Goal: Task Accomplishment & Management: Manage account settings

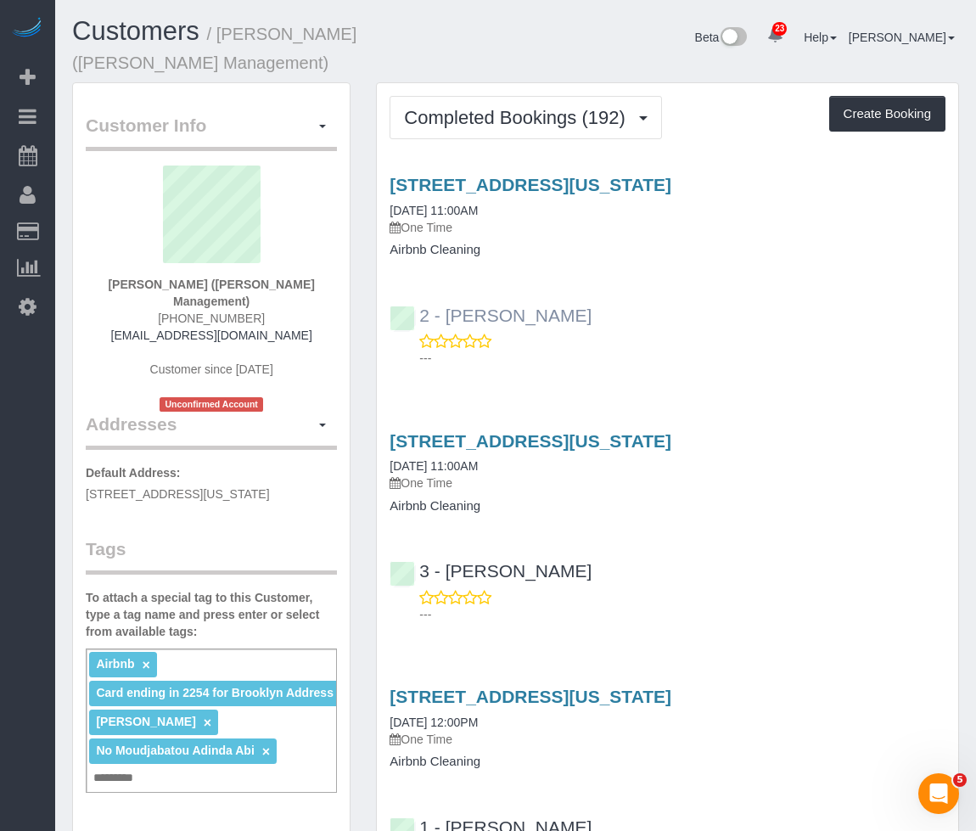
drag, startPoint x: 589, startPoint y: 322, endPoint x: 448, endPoint y: 314, distance: 141.1
click at [448, 314] on div "2 - [PERSON_NAME] ---" at bounding box center [667, 329] width 581 height 76
copy link "[PERSON_NAME]"
click at [537, 180] on link "[STREET_ADDRESS][US_STATE]" at bounding box center [531, 185] width 282 height 20
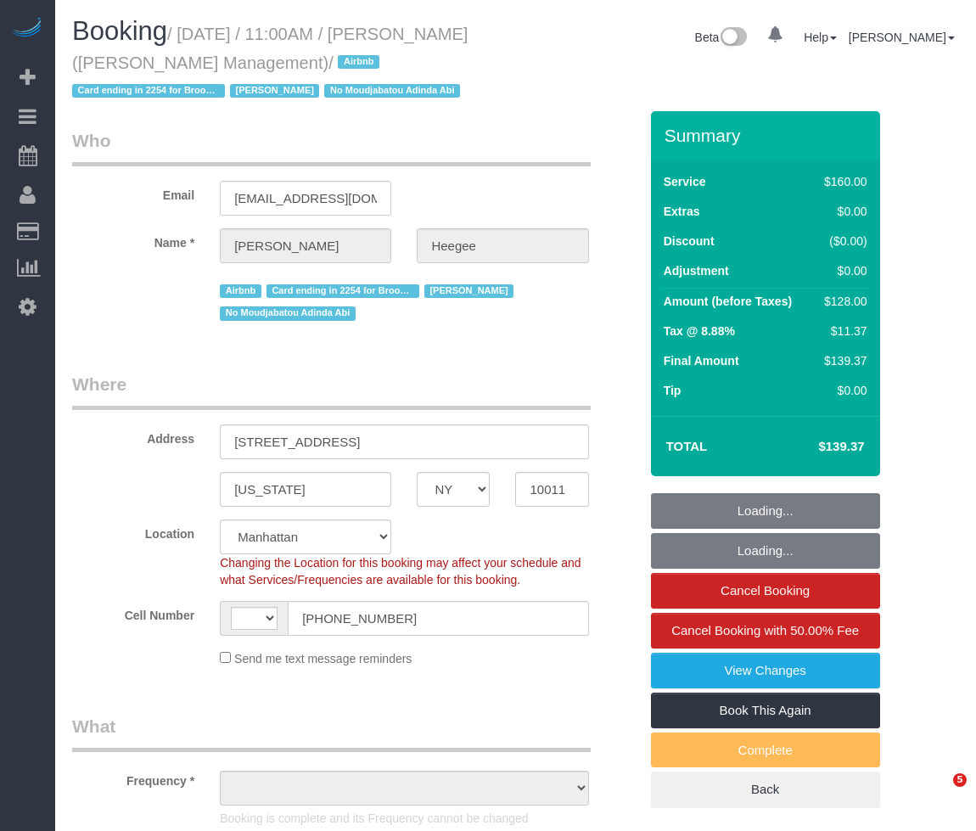
select select "NY"
select select "object:730"
select select "number:89"
select select "number:90"
select select "number:15"
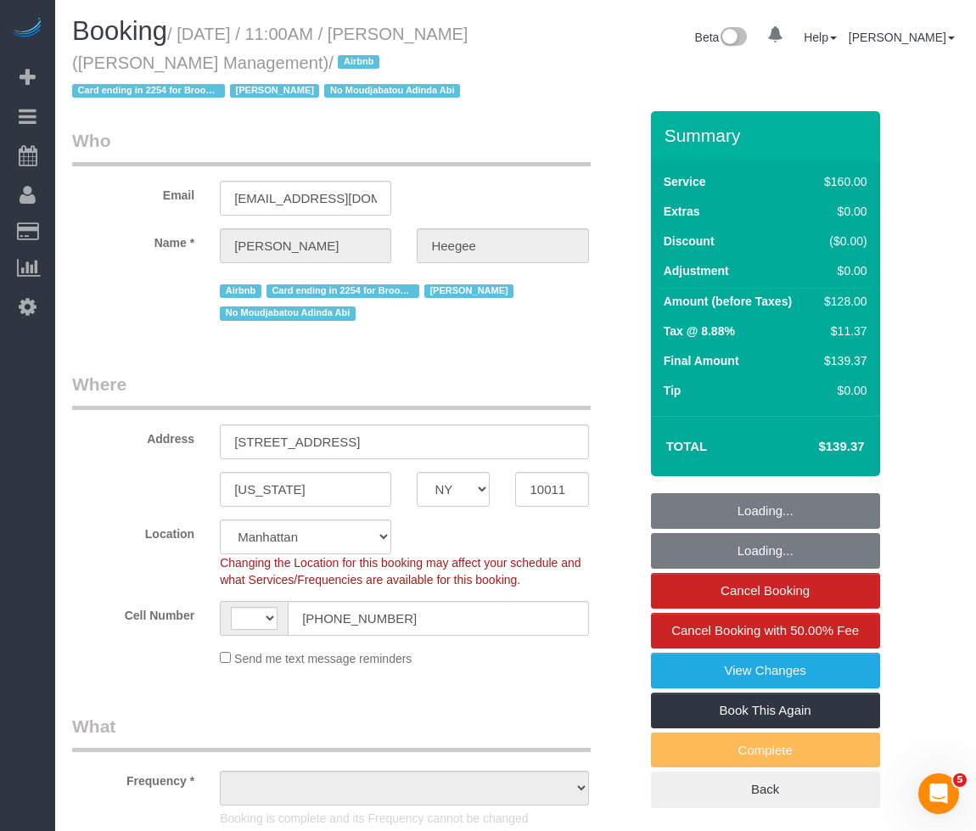
select select "number:7"
select select "object:734"
select select "string:[GEOGRAPHIC_DATA]"
select select "string:stripe-pm_1KdGie4VGloSiKo7qq5m7Mb2"
select select "120"
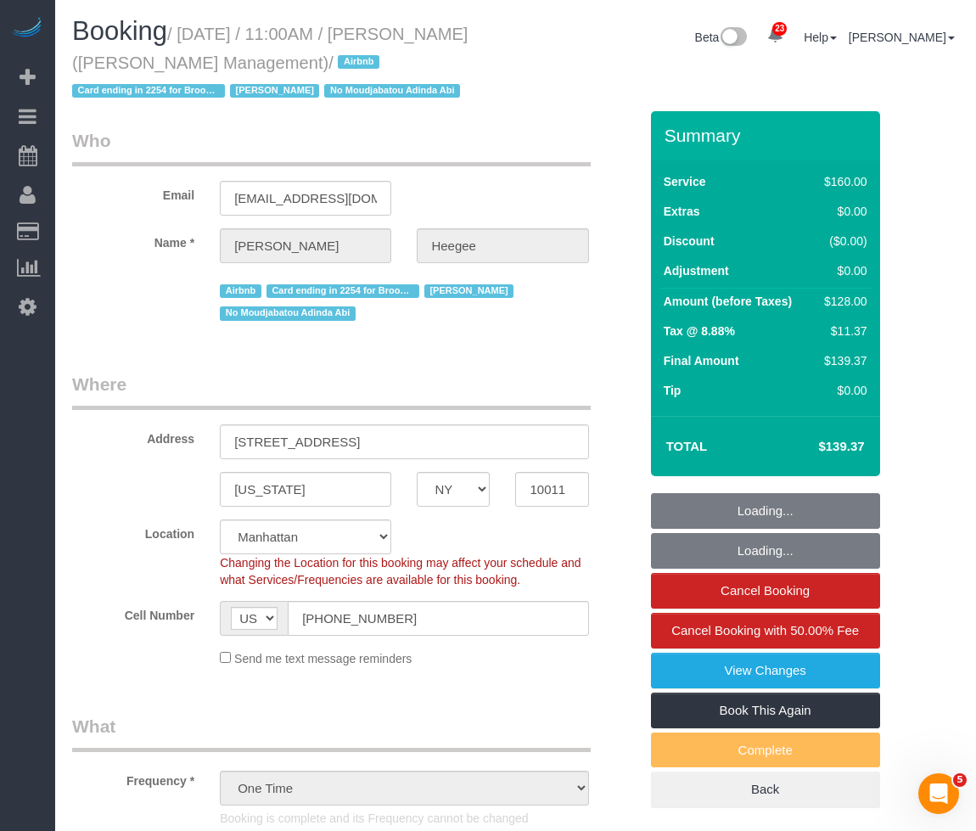
select select "spot1"
drag, startPoint x: 0, startPoint y: 0, endPoint x: 181, endPoint y: 31, distance: 183.3
click at [181, 31] on small "/ September 14, 2025 / 11:00AM / Elouise Heegee (Miltan Management) / Airbnb Ca…" at bounding box center [269, 63] width 395 height 76
copy small "September 14, 2025 / 11:00AM / Elouise Heegee (Miltan Management)"
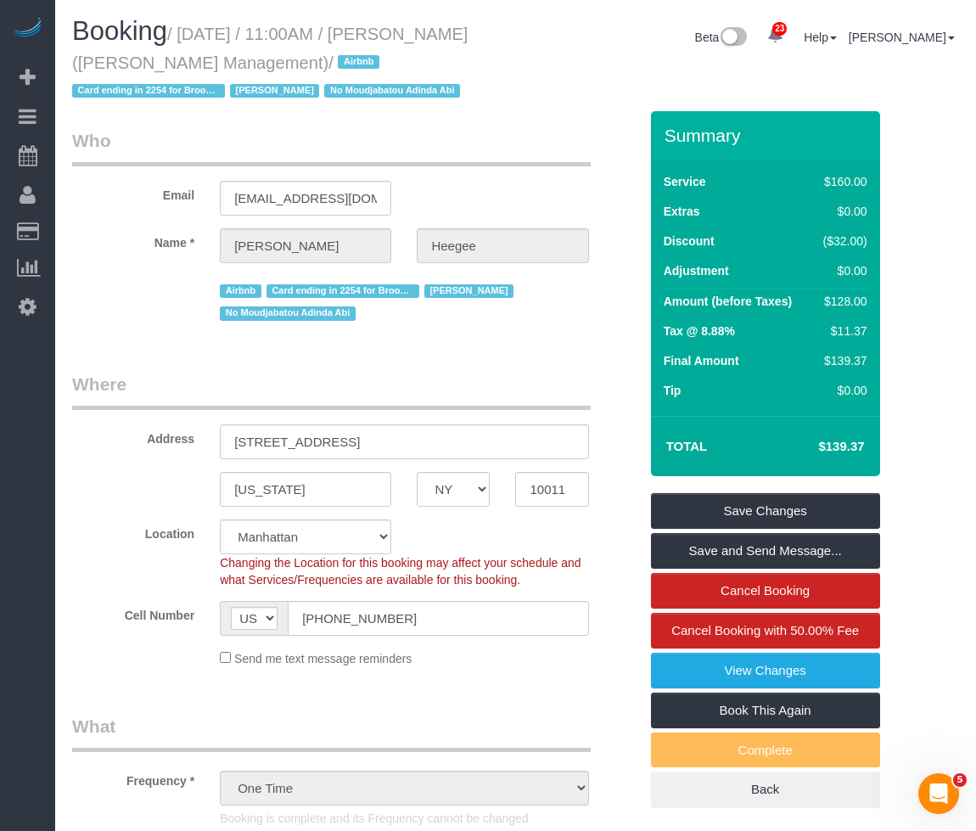
click at [457, 25] on small "/ September 14, 2025 / 11:00AM / Elouise Heegee (Miltan Management) / Airbnb Ca…" at bounding box center [269, 63] width 395 height 76
copy small "Elouise"
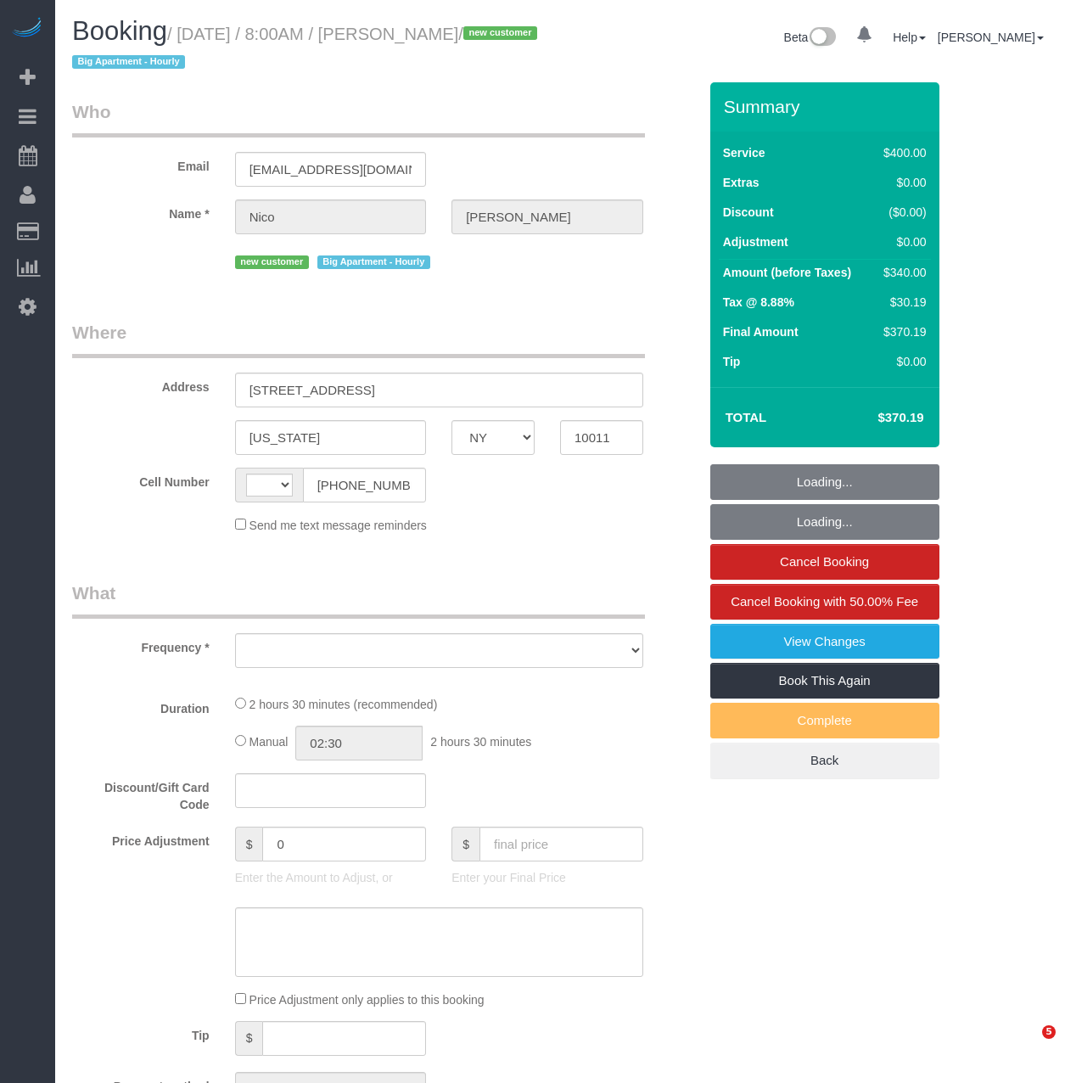
select select "NY"
select select "string:[GEOGRAPHIC_DATA]"
select select "object:968"
select select "number:56"
select select "number:71"
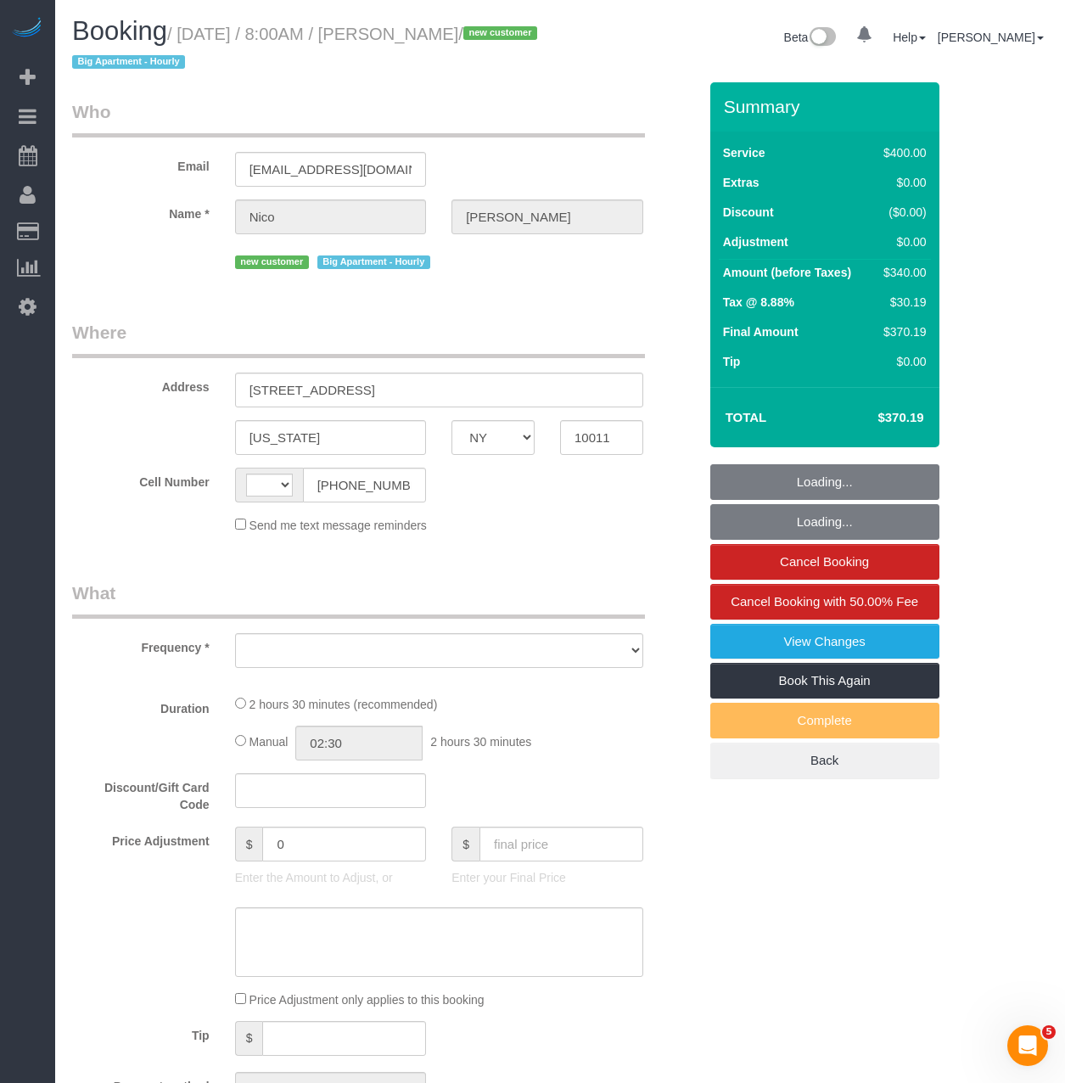
select select "number:15"
select select "number:5"
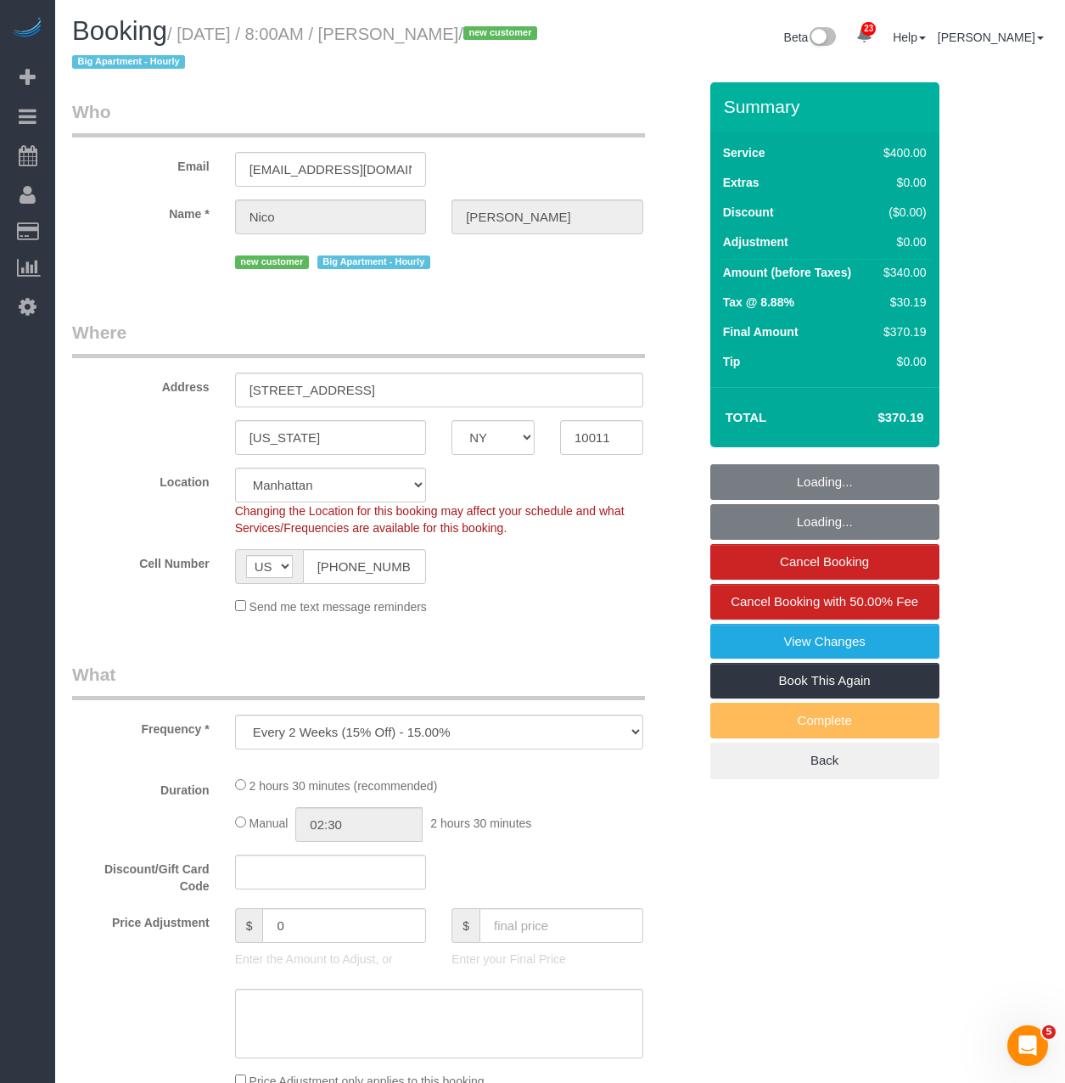
select select "150"
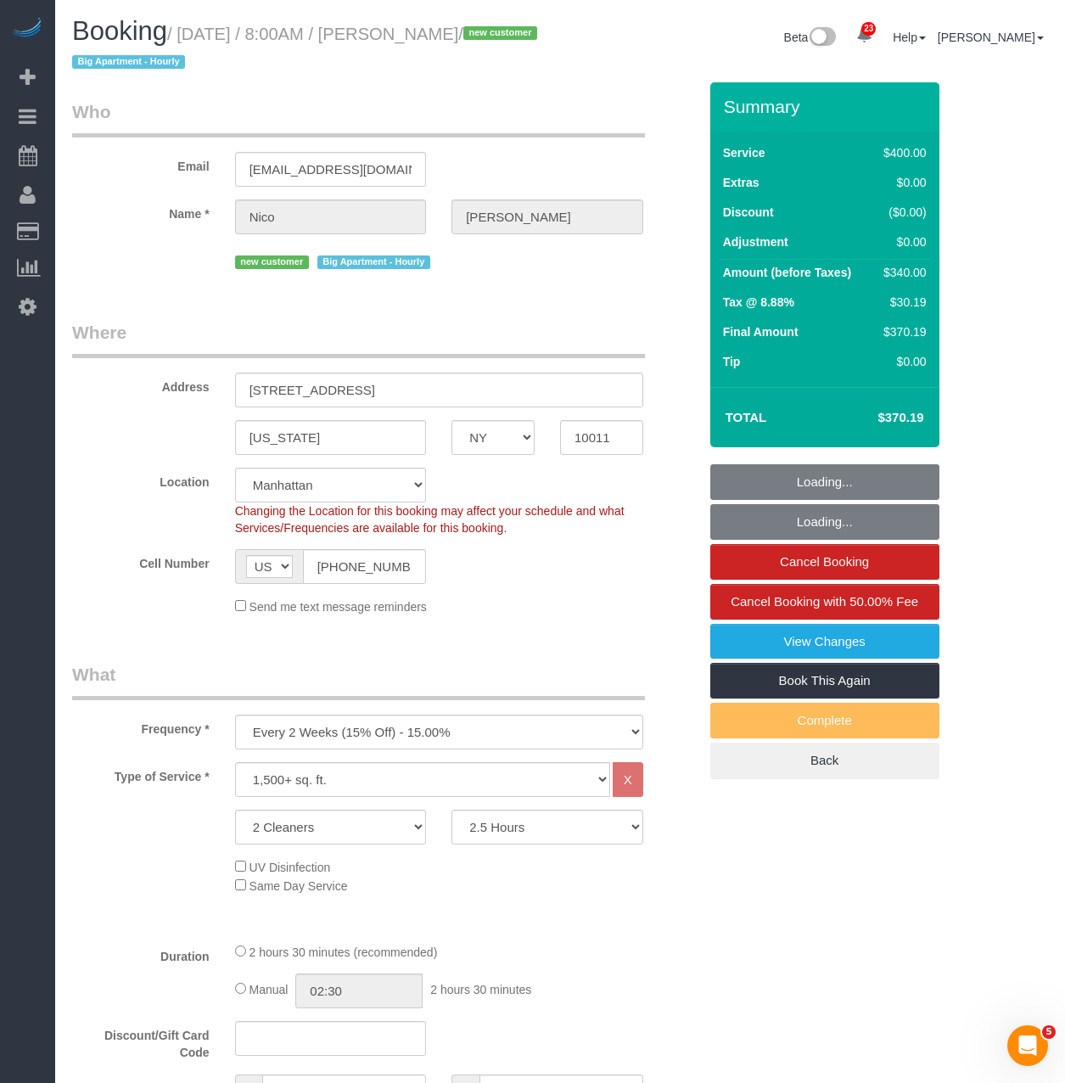
select select "string:stripe-pm_1S9SQ34VGloSiKo7tUmIp6Cx"
select select "object:1526"
select select "spot1"
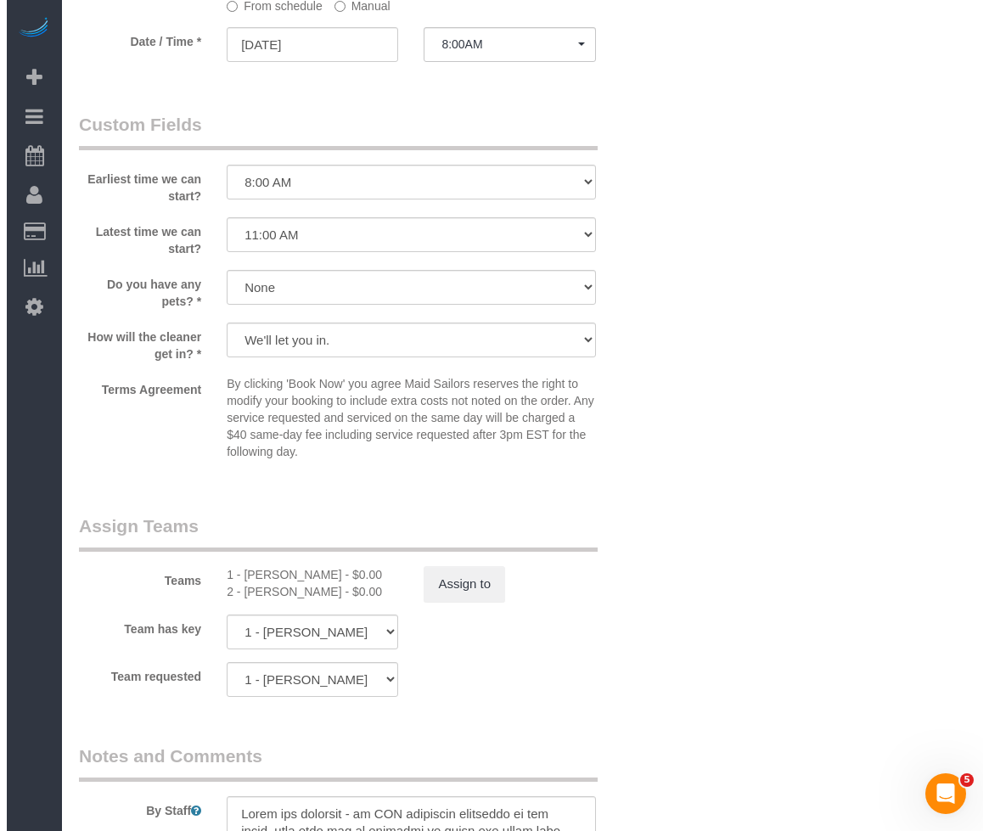
scroll to position [1479, 0]
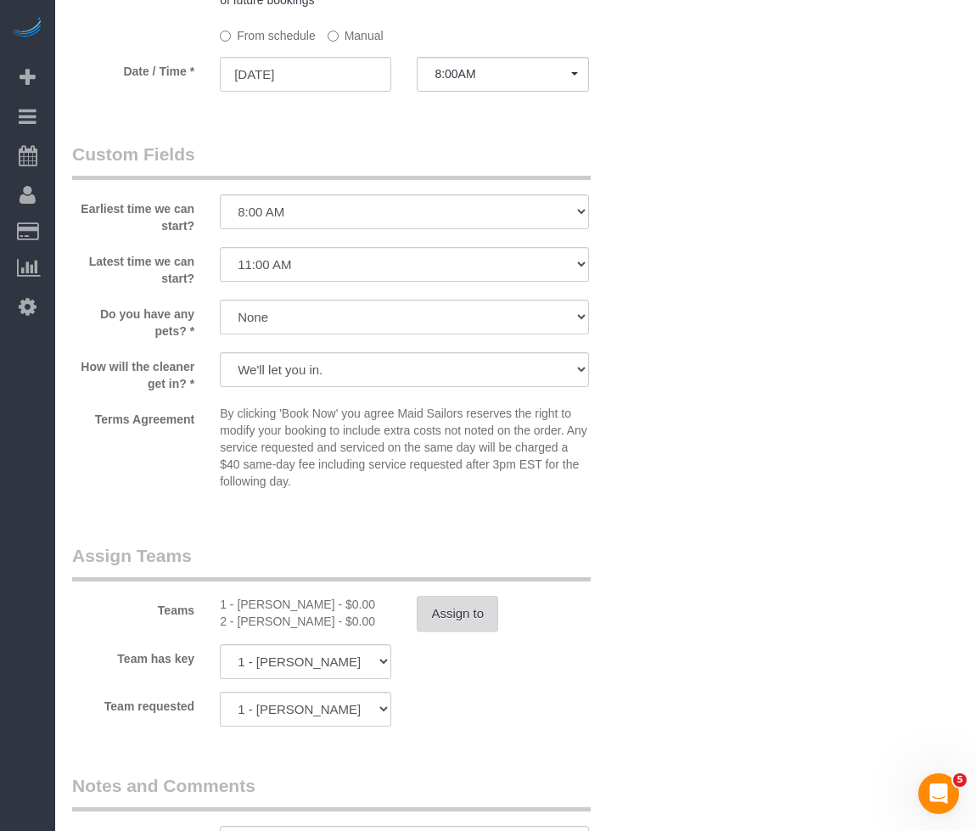
click at [447, 618] on button "Assign to" at bounding box center [457, 614] width 81 height 36
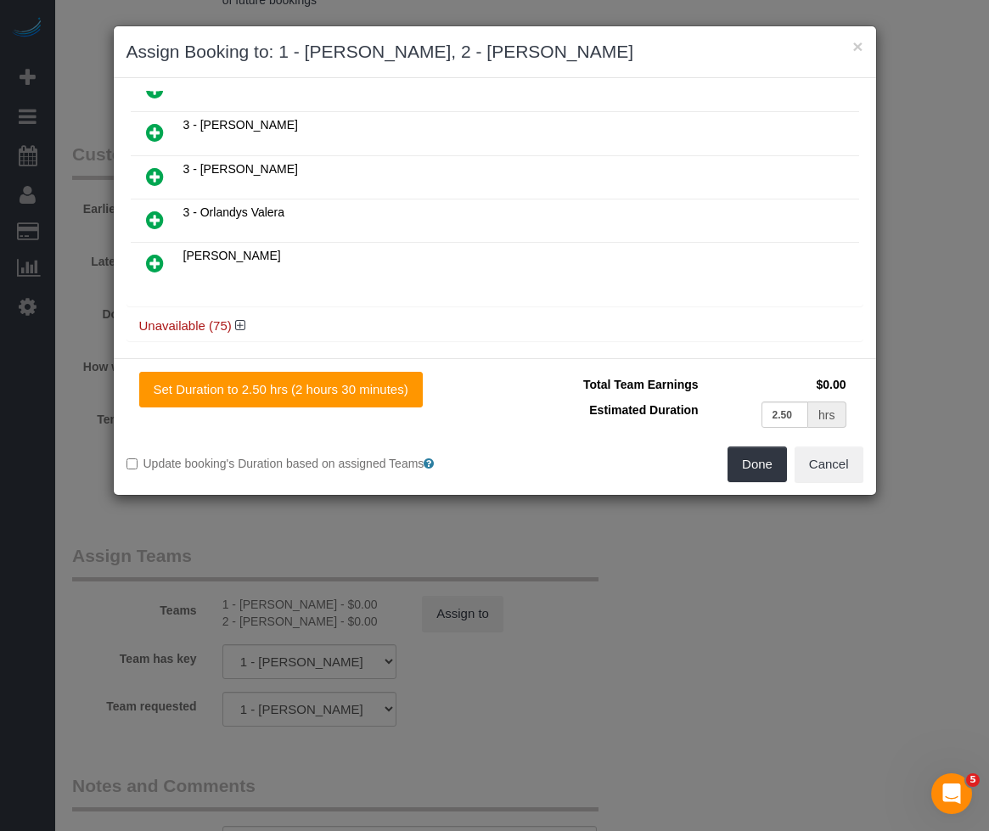
scroll to position [517, 0]
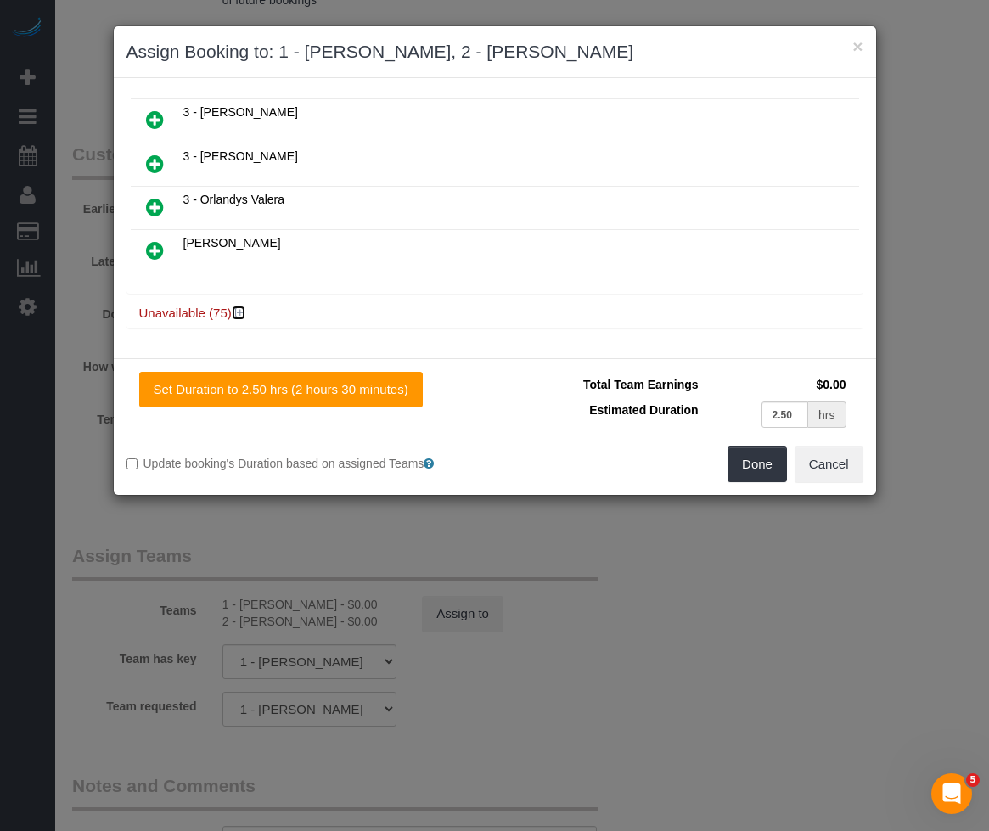
click at [242, 317] on icon at bounding box center [240, 312] width 10 height 13
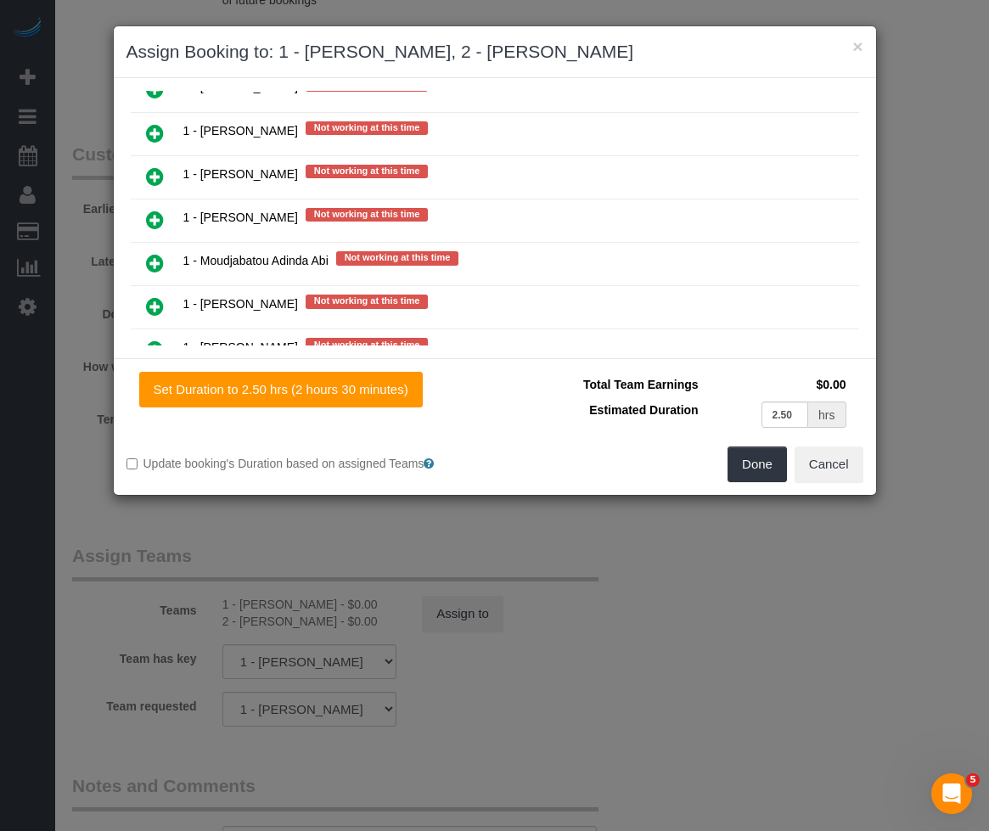
click at [148, 216] on icon at bounding box center [155, 220] width 18 height 20
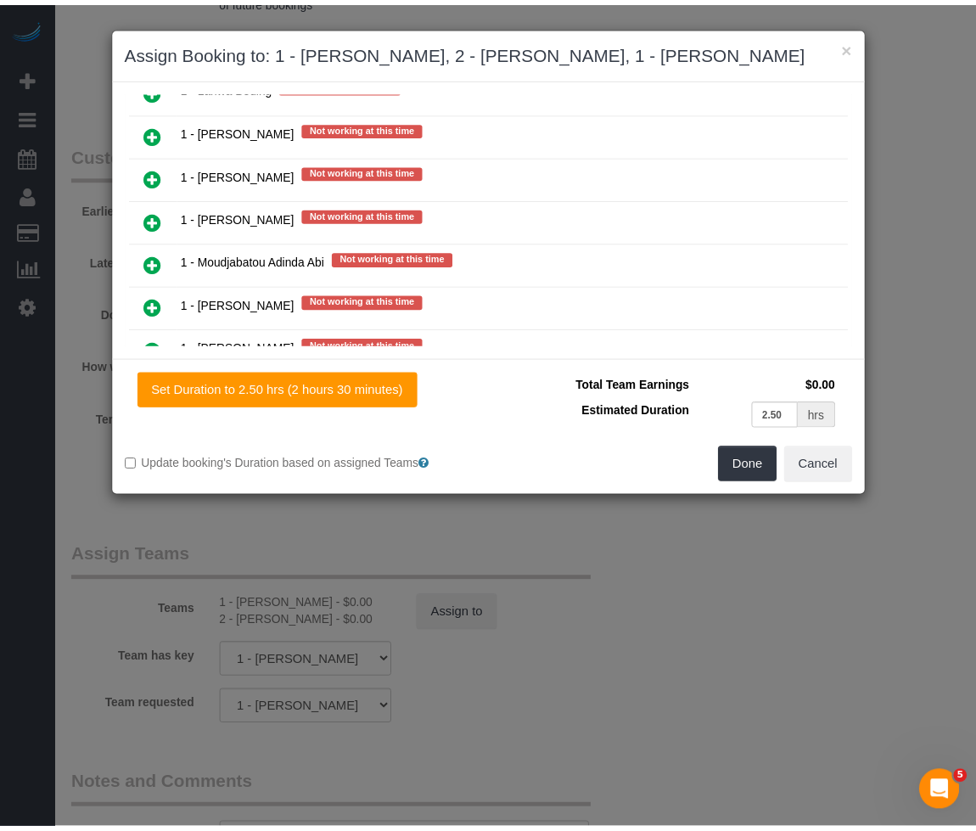
scroll to position [2229, 0]
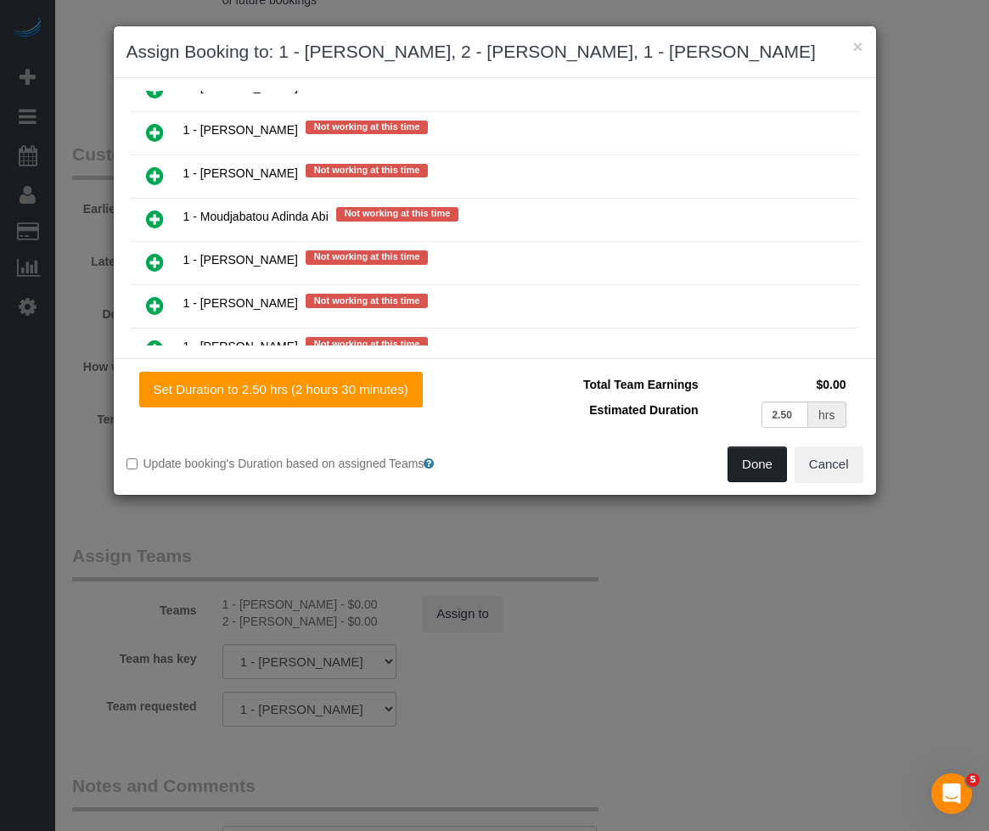
click at [743, 446] on div "Set Duration to 2.50 hrs (2 hours 30 minutes) Total Team Earnings $0.00 Estimat…" at bounding box center [495, 426] width 762 height 137
click at [743, 463] on button "Done" at bounding box center [756, 464] width 59 height 36
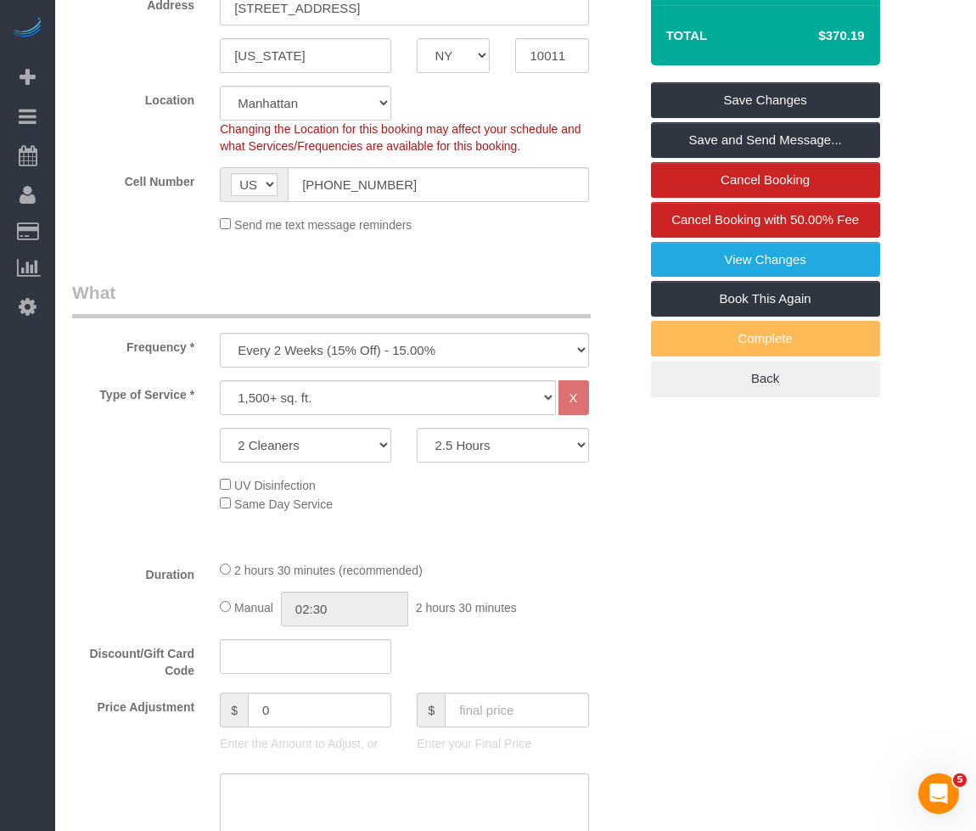
scroll to position [376, 0]
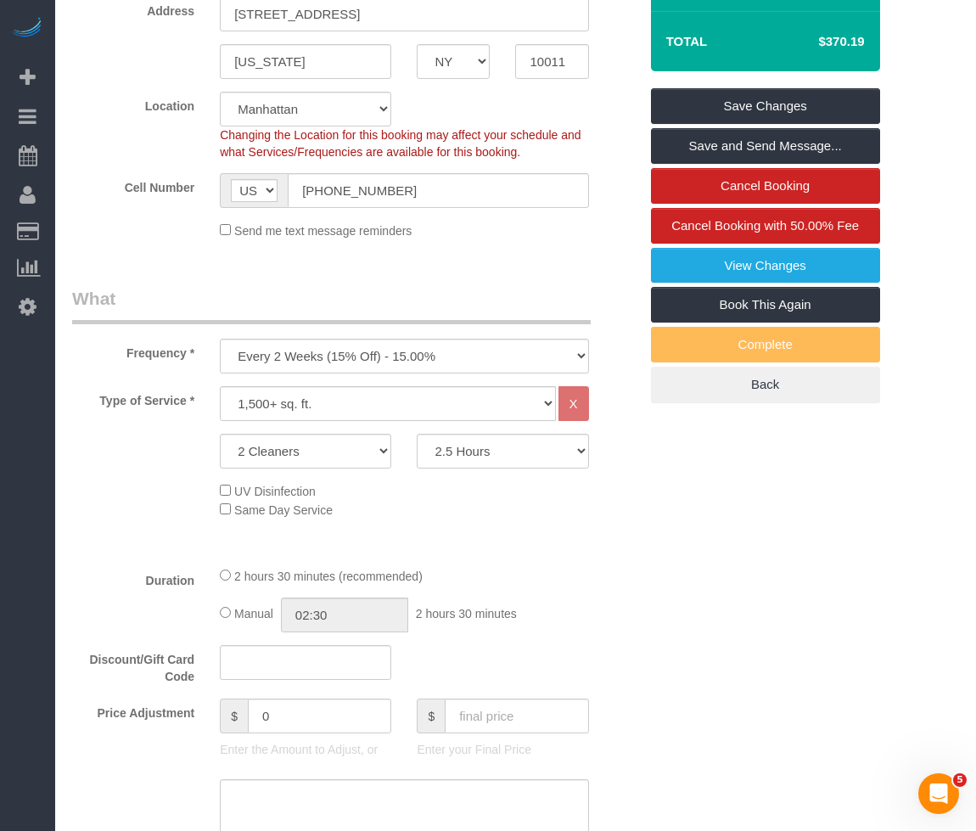
click at [563, 301] on legend "What" at bounding box center [331, 305] width 519 height 38
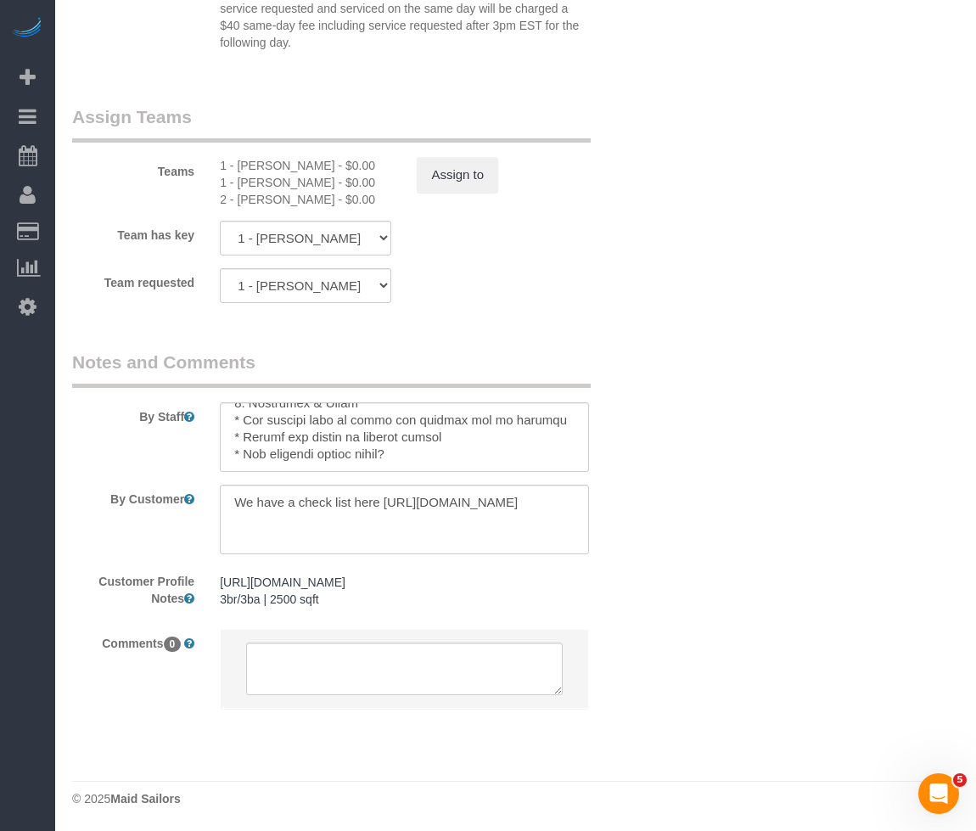
scroll to position [1919, 0]
click at [442, 451] on textarea at bounding box center [404, 436] width 368 height 70
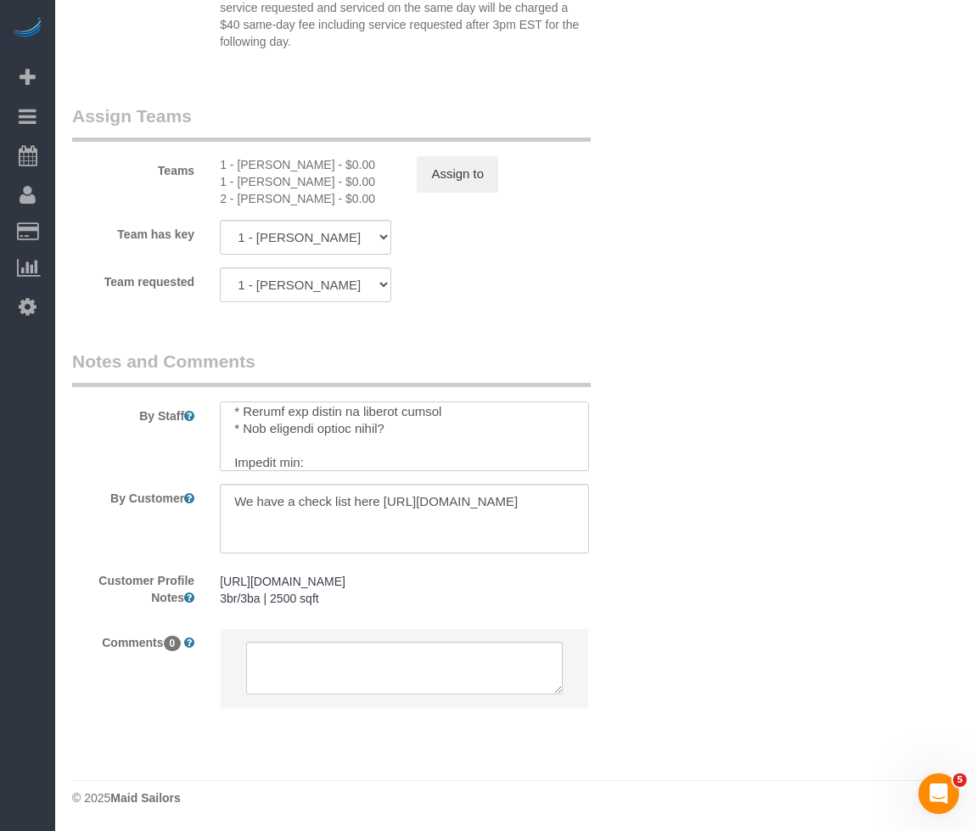
paste textarea "https://drive.google.com/drive/u/1/home"
click at [231, 462] on textarea at bounding box center [404, 436] width 368 height 70
type textarea "First and foremost - do NOT rearrange furniture or any items, they must all be …"
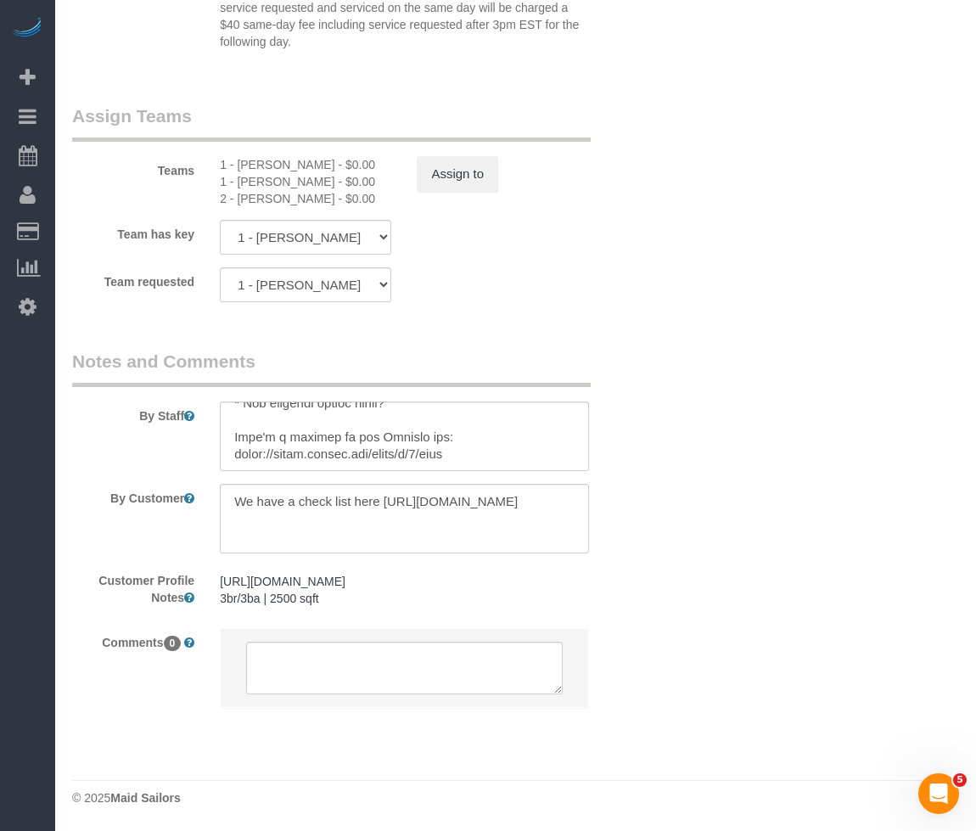
drag, startPoint x: 617, startPoint y: 462, endPoint x: 928, endPoint y: 404, distance: 316.8
click at [617, 462] on div "By Staff" at bounding box center [355, 410] width 592 height 122
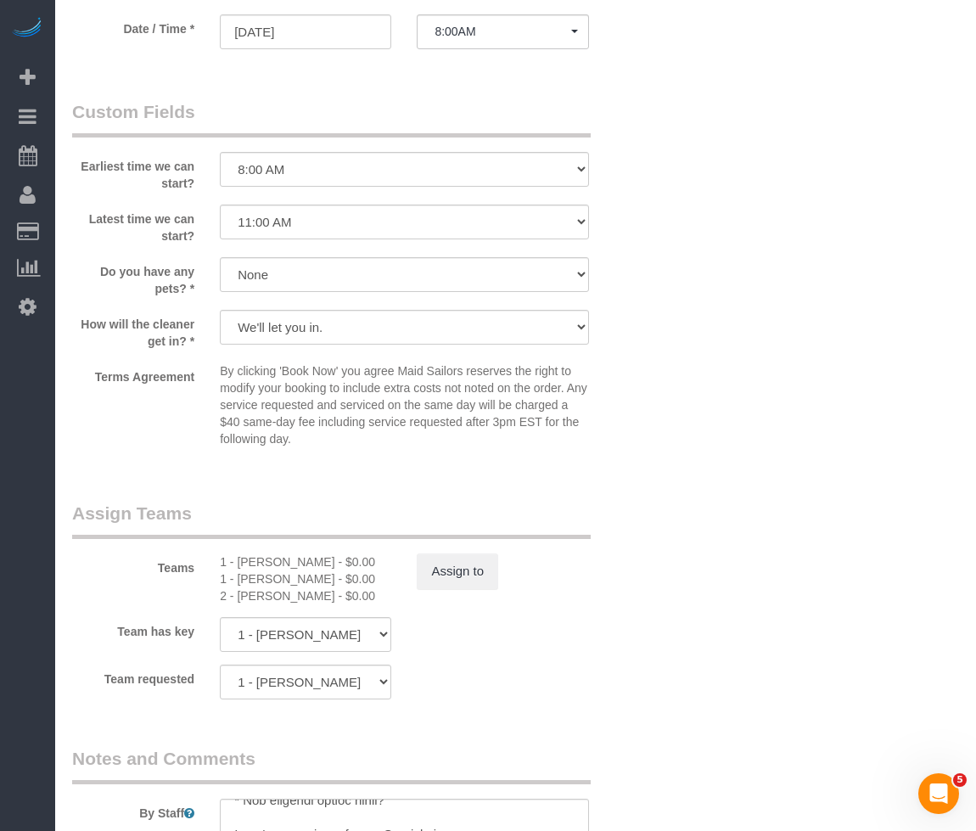
scroll to position [1749, 0]
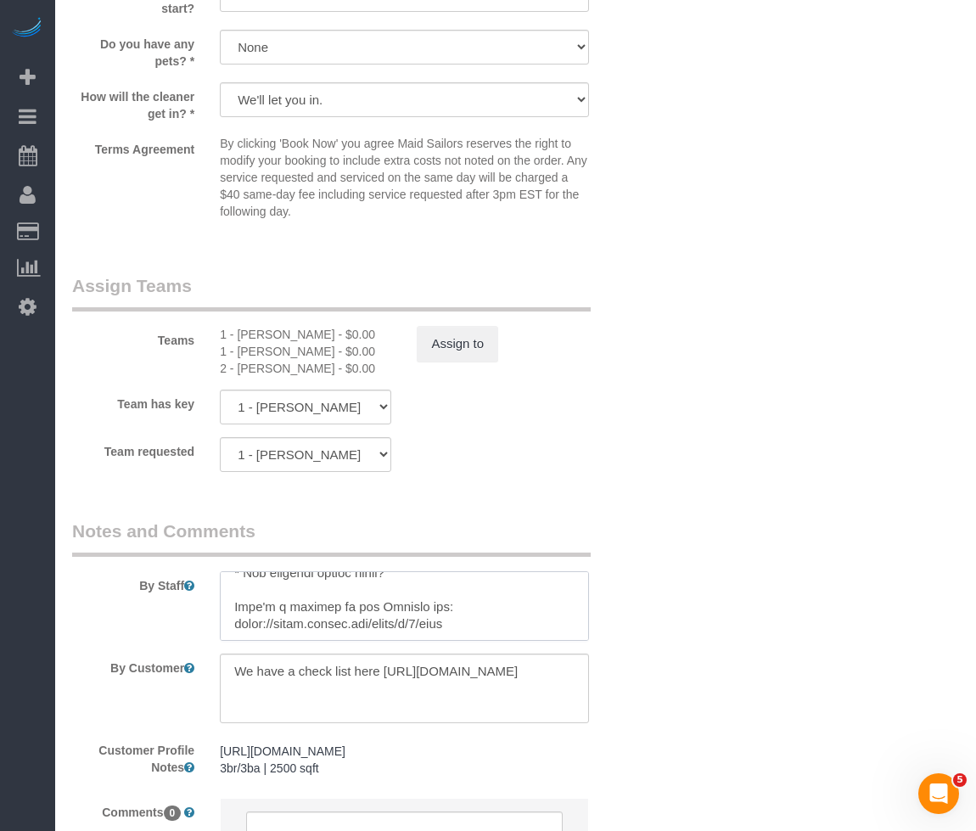
click at [451, 614] on textarea at bounding box center [404, 606] width 368 height 70
click at [470, 606] on textarea at bounding box center [404, 606] width 368 height 70
click at [479, 618] on textarea at bounding box center [404, 606] width 368 height 70
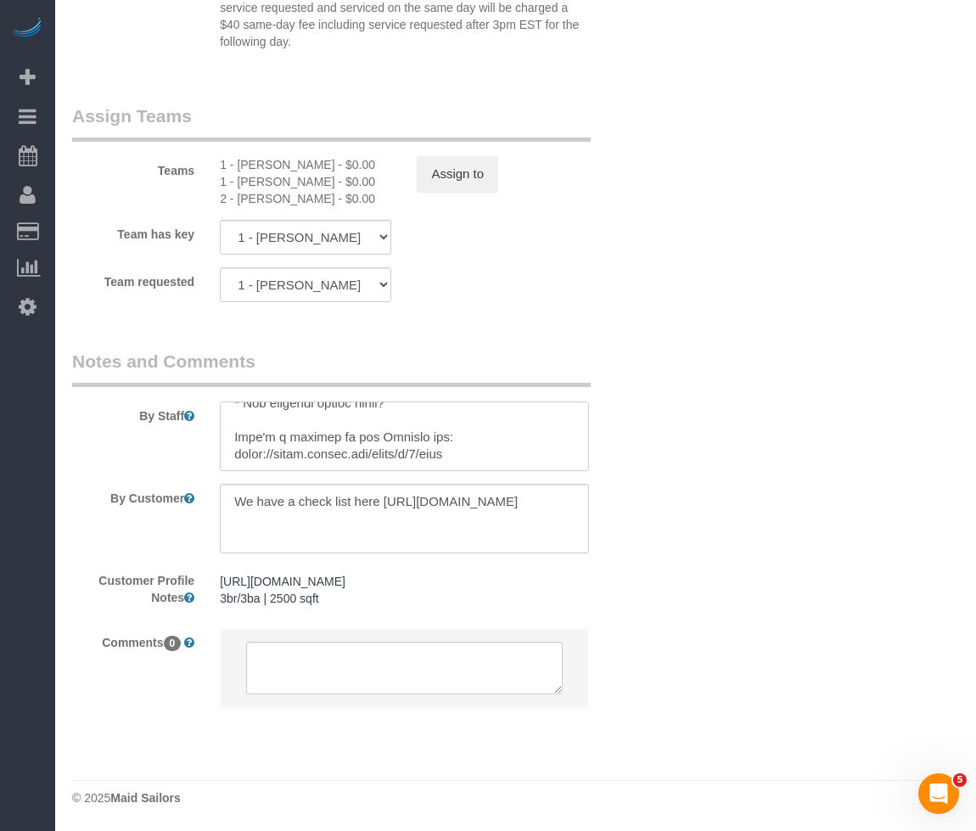
scroll to position [17, 0]
click at [411, 530] on textarea at bounding box center [404, 519] width 368 height 70
paste textarea "https://docs.google.com/forms/d/e/1FAIpQLSc_jAjFDCcam6o4svGZ1g1h12EeHMmD0CxpRHl…"
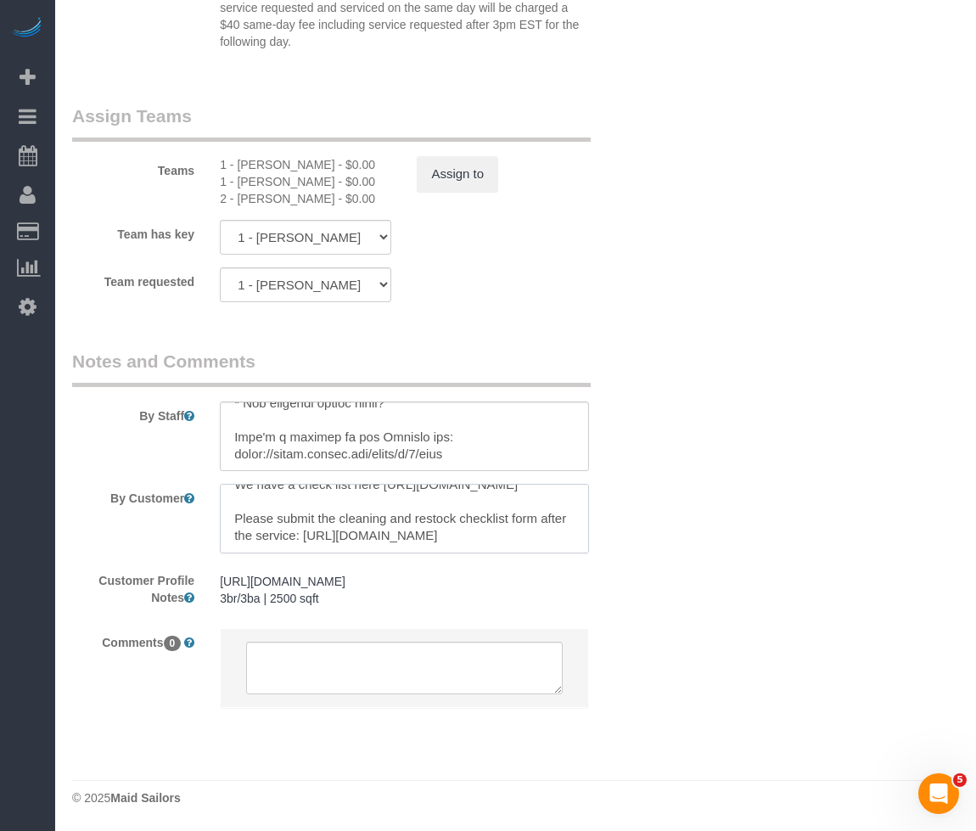
scroll to position [109, 0]
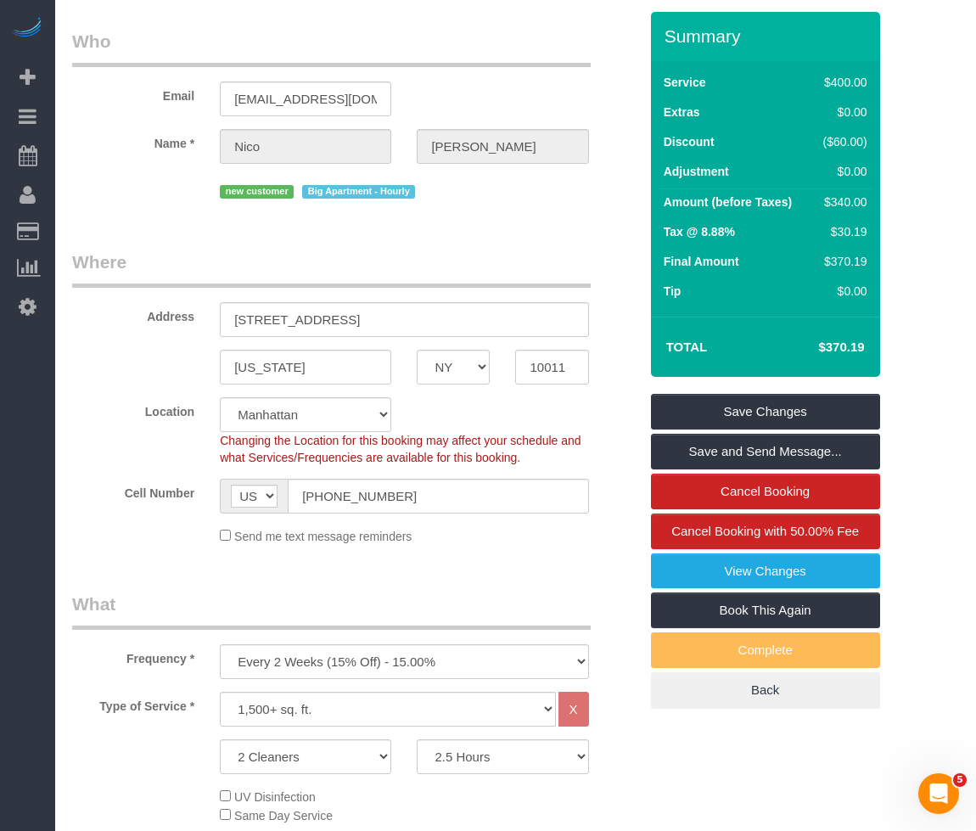
scroll to position [52, 0]
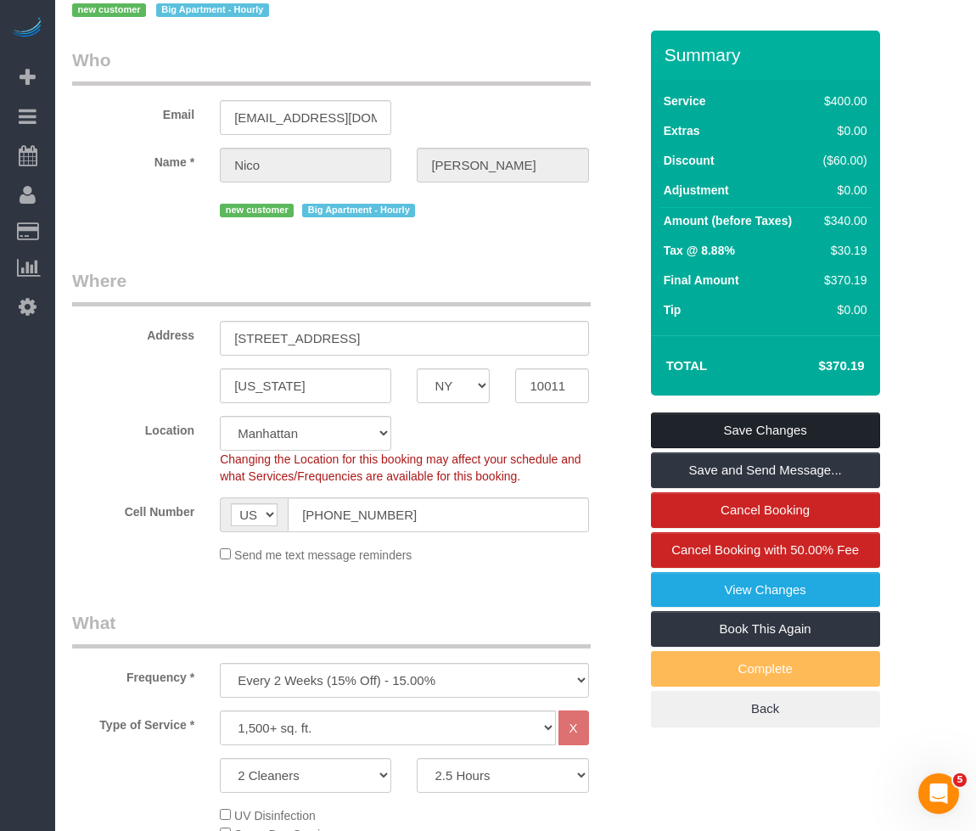
click at [781, 429] on link "Save Changes" at bounding box center [765, 430] width 229 height 36
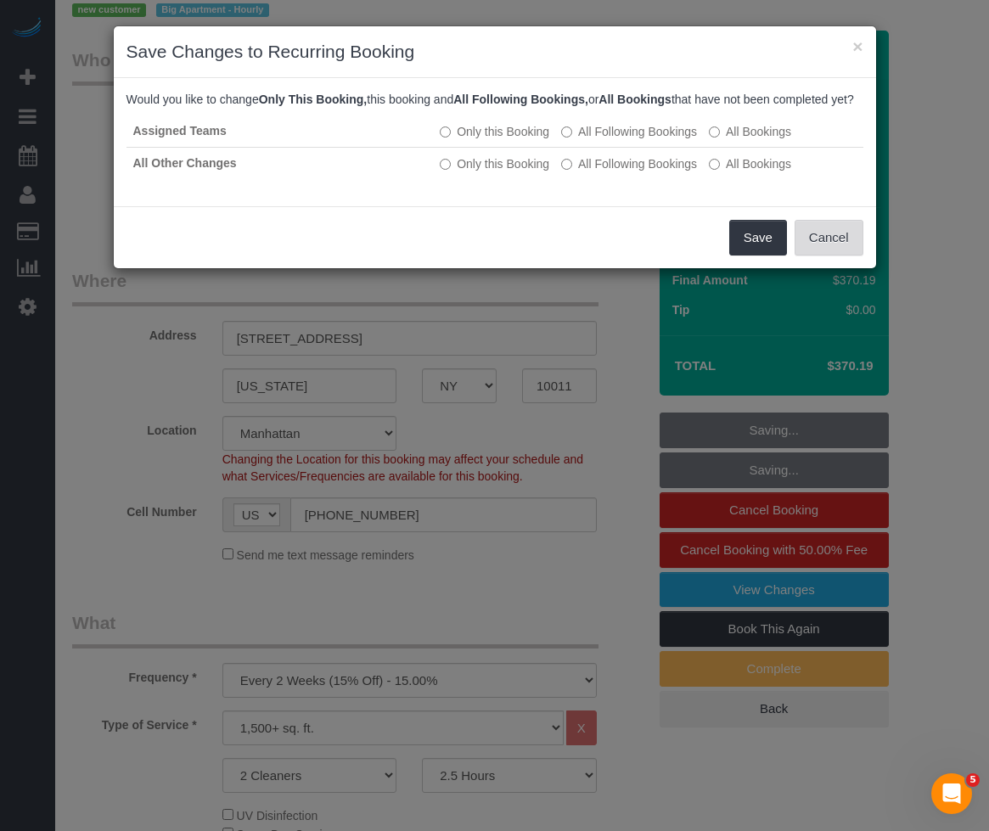
click at [832, 251] on button "Cancel" at bounding box center [828, 238] width 69 height 36
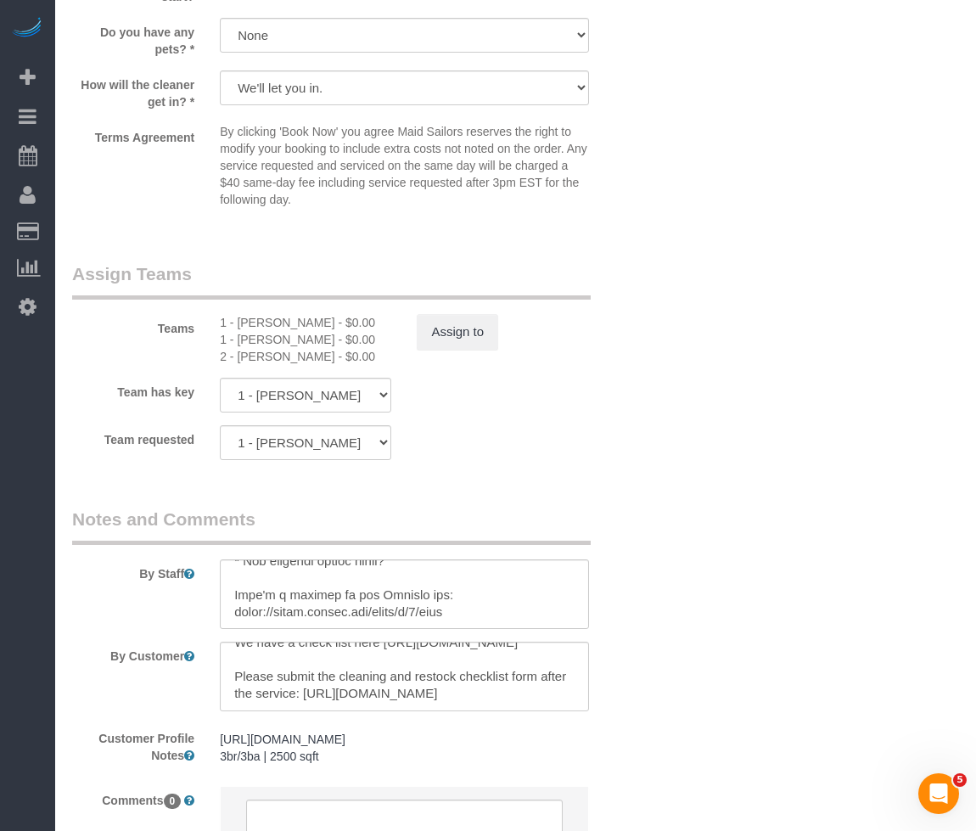
scroll to position [1919, 0]
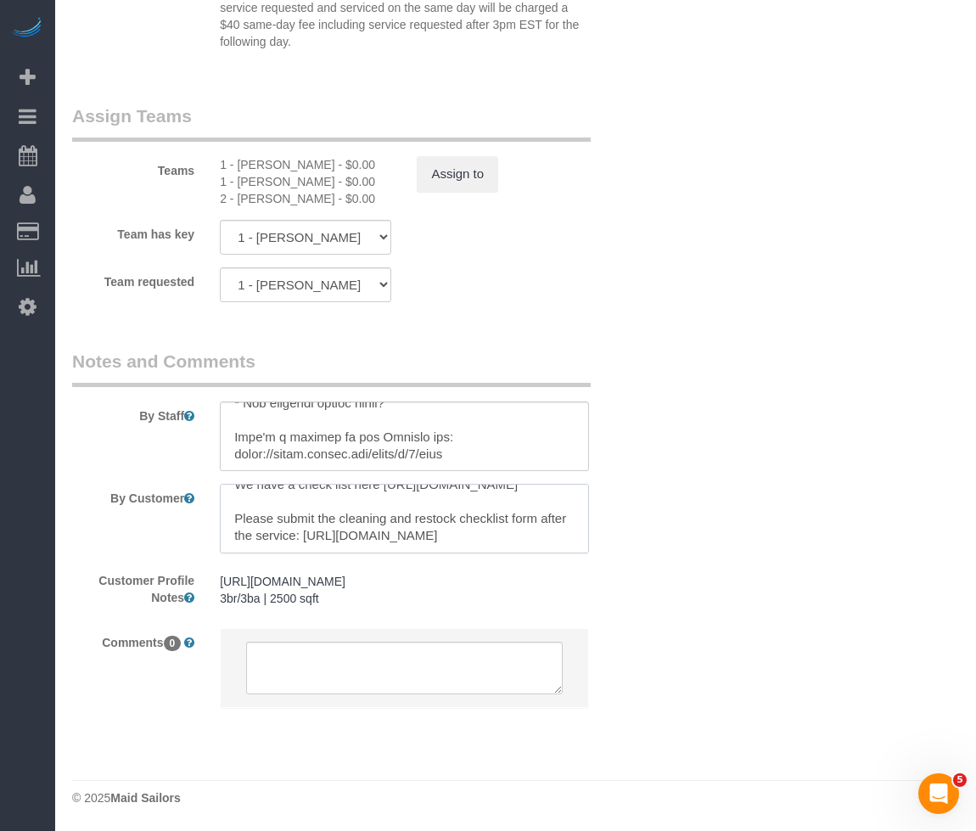
drag, startPoint x: 352, startPoint y: 502, endPoint x: 387, endPoint y: 577, distance: 82.4
click at [387, 577] on sui-booking-comments "By Staff By Customer Customer Profile Notes https://streeteasy.com/property/140…" at bounding box center [355, 537] width 566 height 376
paste textarea "https://docs.google.com/forms/d/e/1FAIpQLSc_jAjFDCcam6o4svGZ1g1h12EeHMmD0CxpRHl…"
type textarea "We have a check list here https://docs.google.com/spreadsheets/d/1Z777BAV-ou1Ib…"
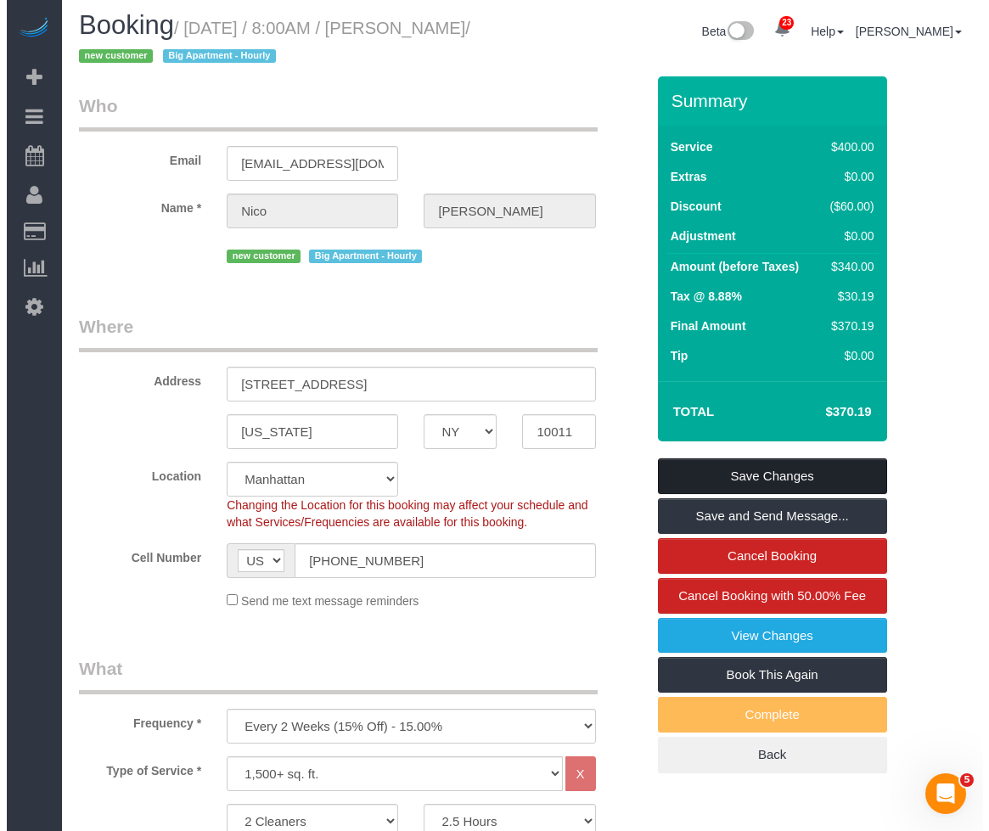
scroll to position [0, 0]
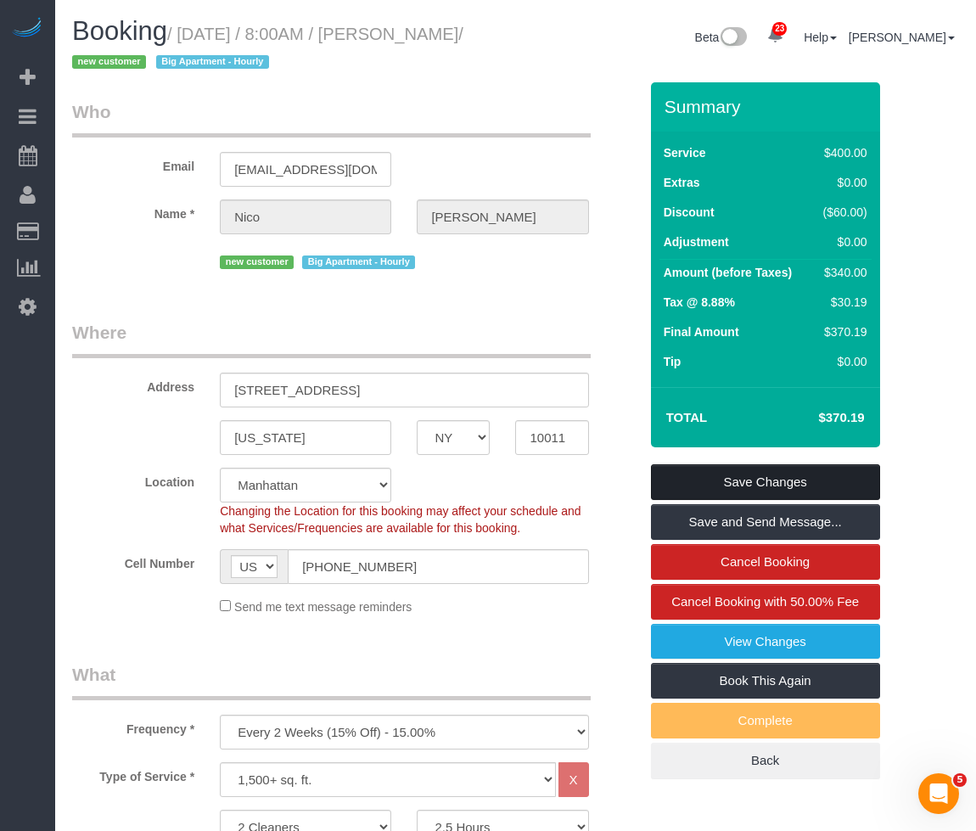
click at [670, 474] on link "Save Changes" at bounding box center [765, 482] width 229 height 36
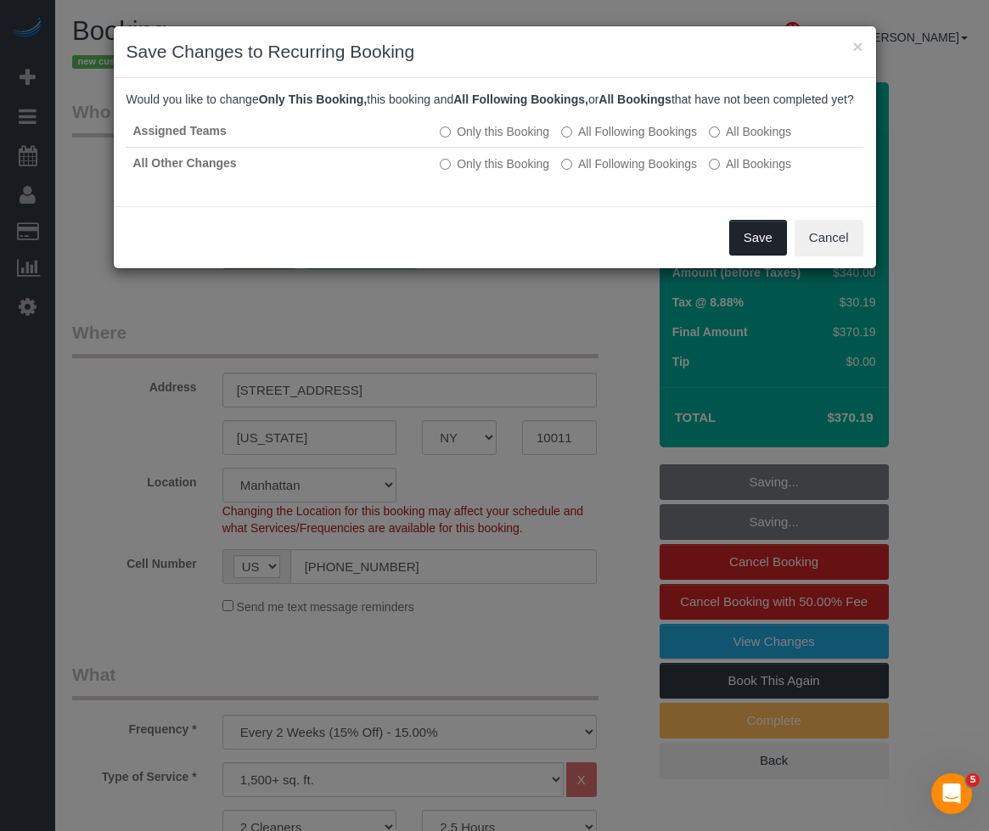
click at [757, 255] on button "Save" at bounding box center [758, 238] width 58 height 36
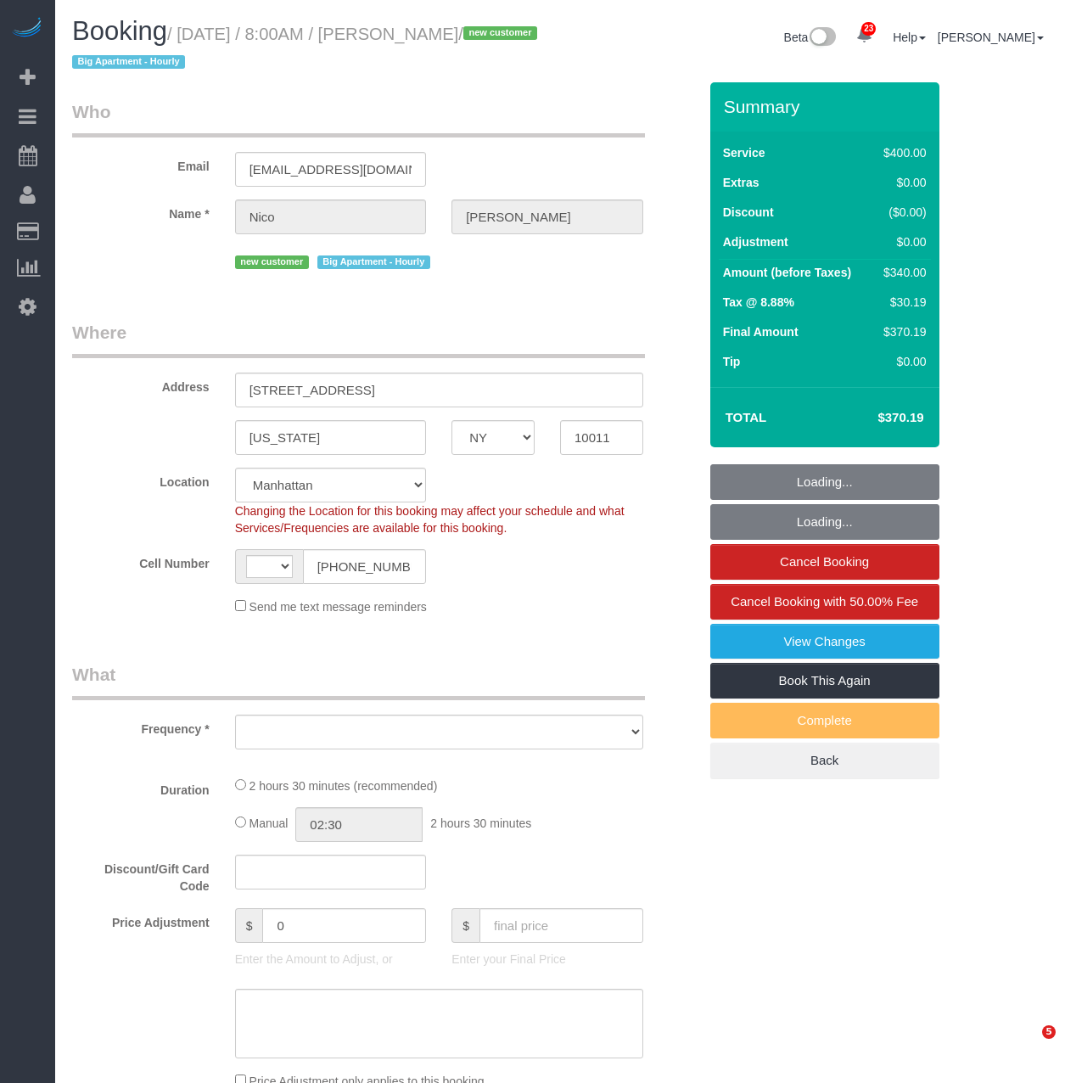
select select "NY"
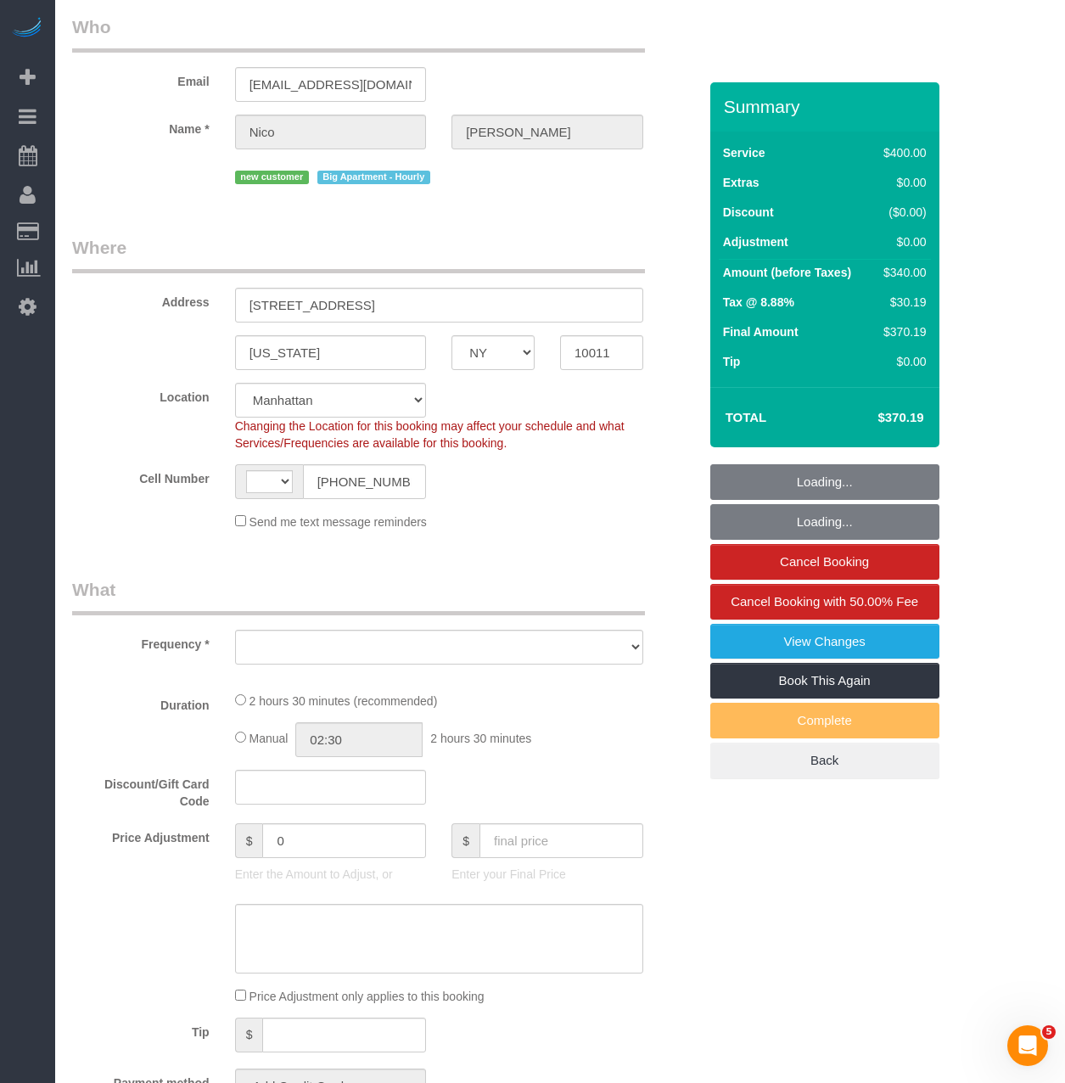
select select "string:stripe-pm_1S9SQ34VGloSiKo7tUmIp6Cx"
select select "number:56"
select select "number:71"
select select "number:15"
select select "number:5"
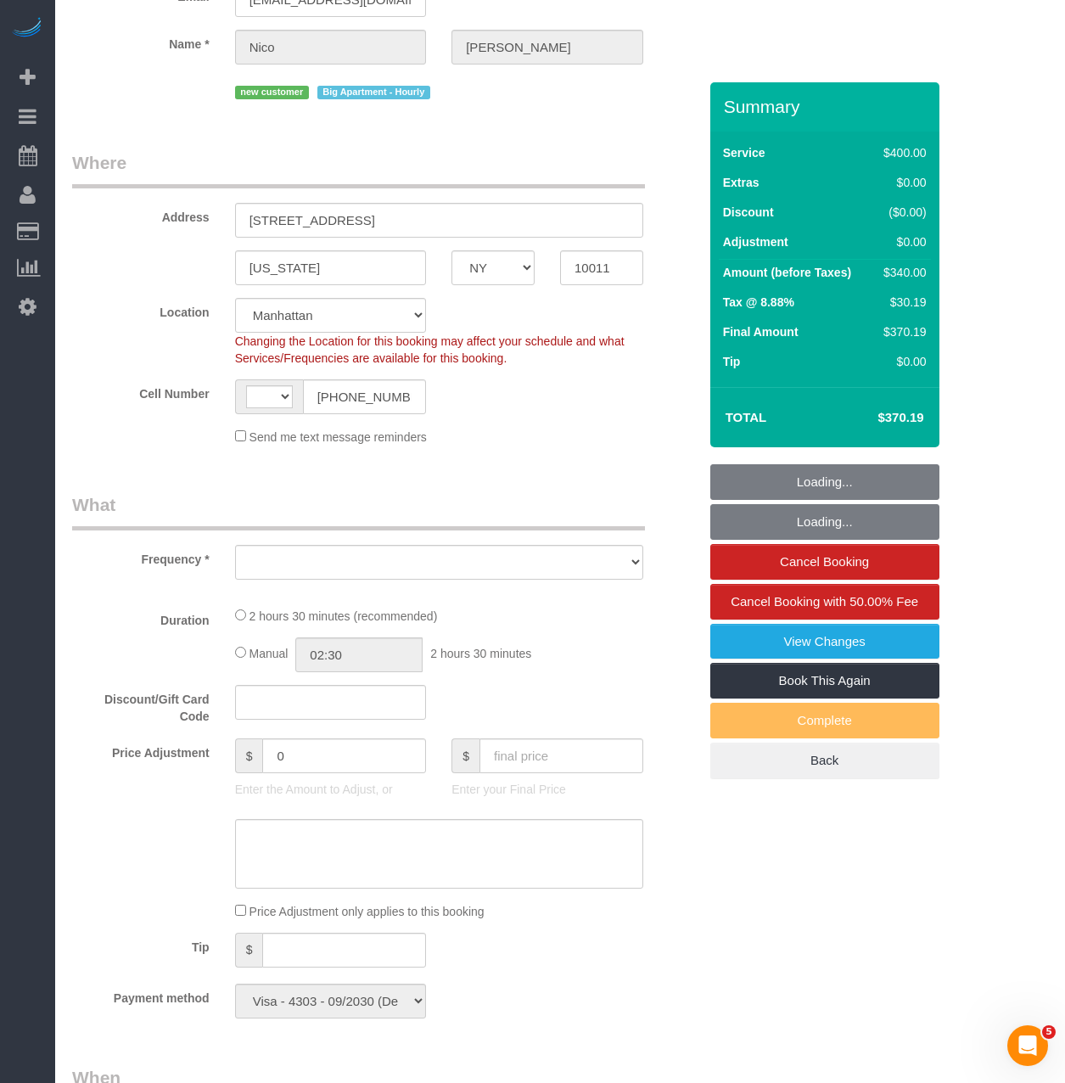
select select "string:[GEOGRAPHIC_DATA]"
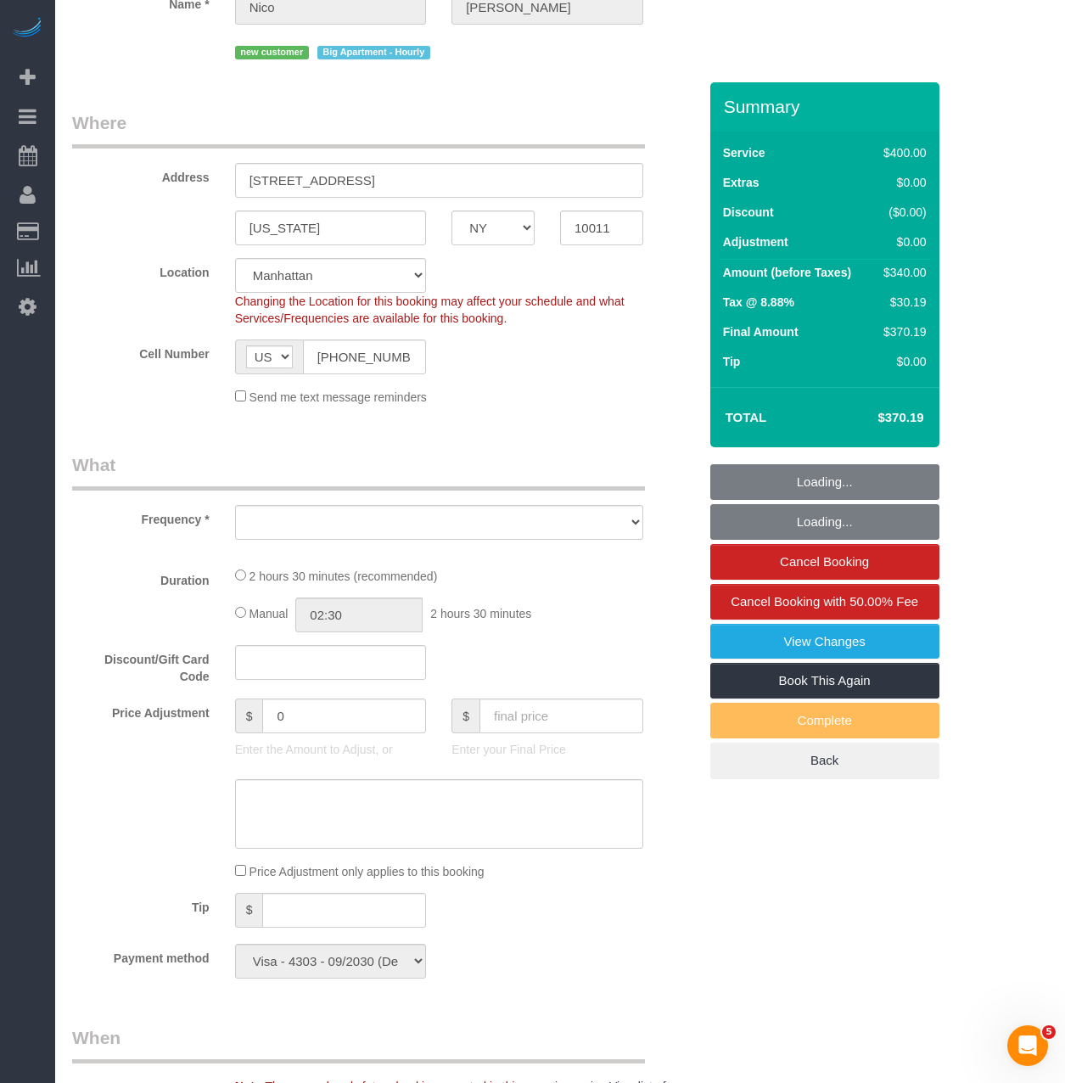
select select "object:976"
select select "spot1"
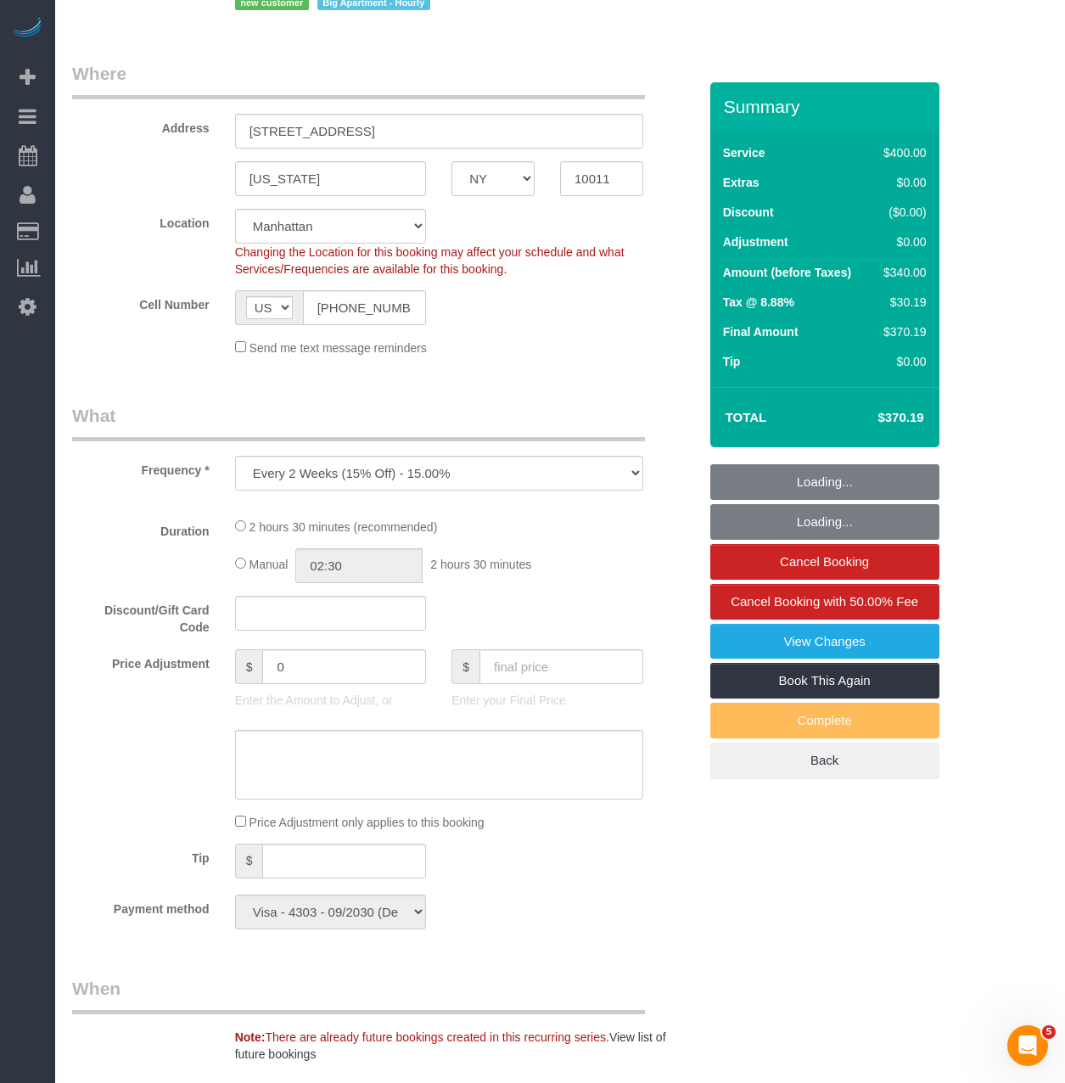
select select "object:1532"
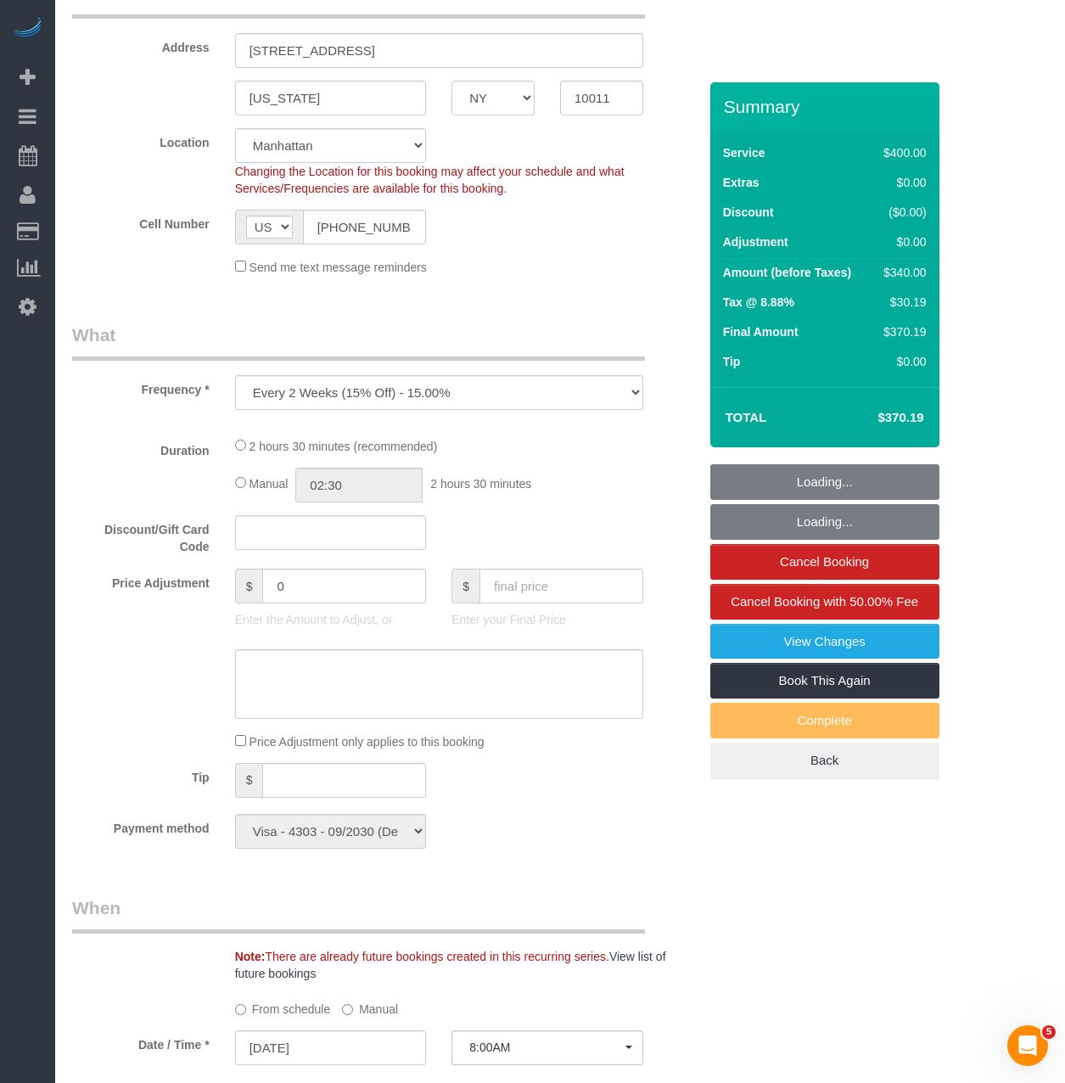
select select "150"
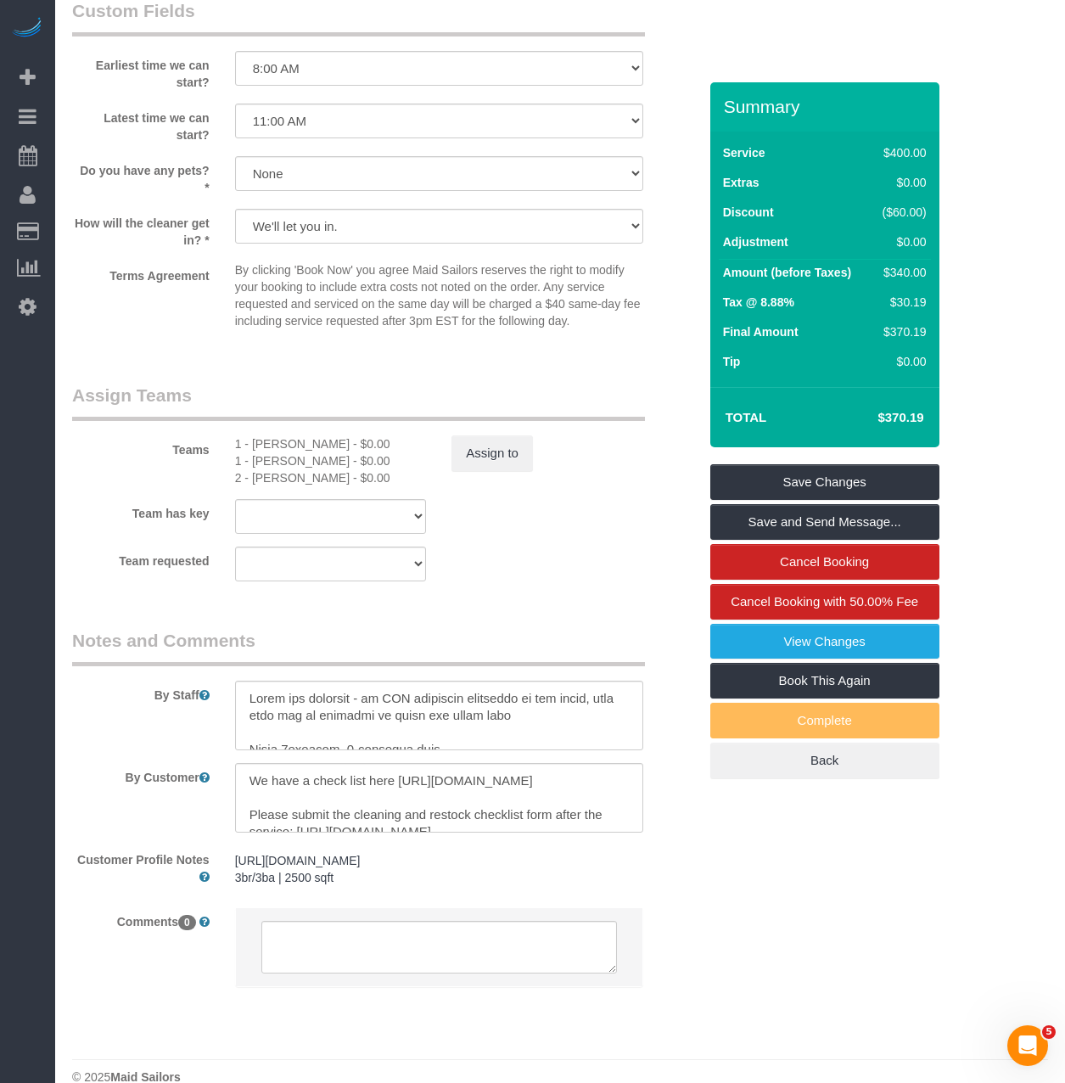
scroll to position [1650, 0]
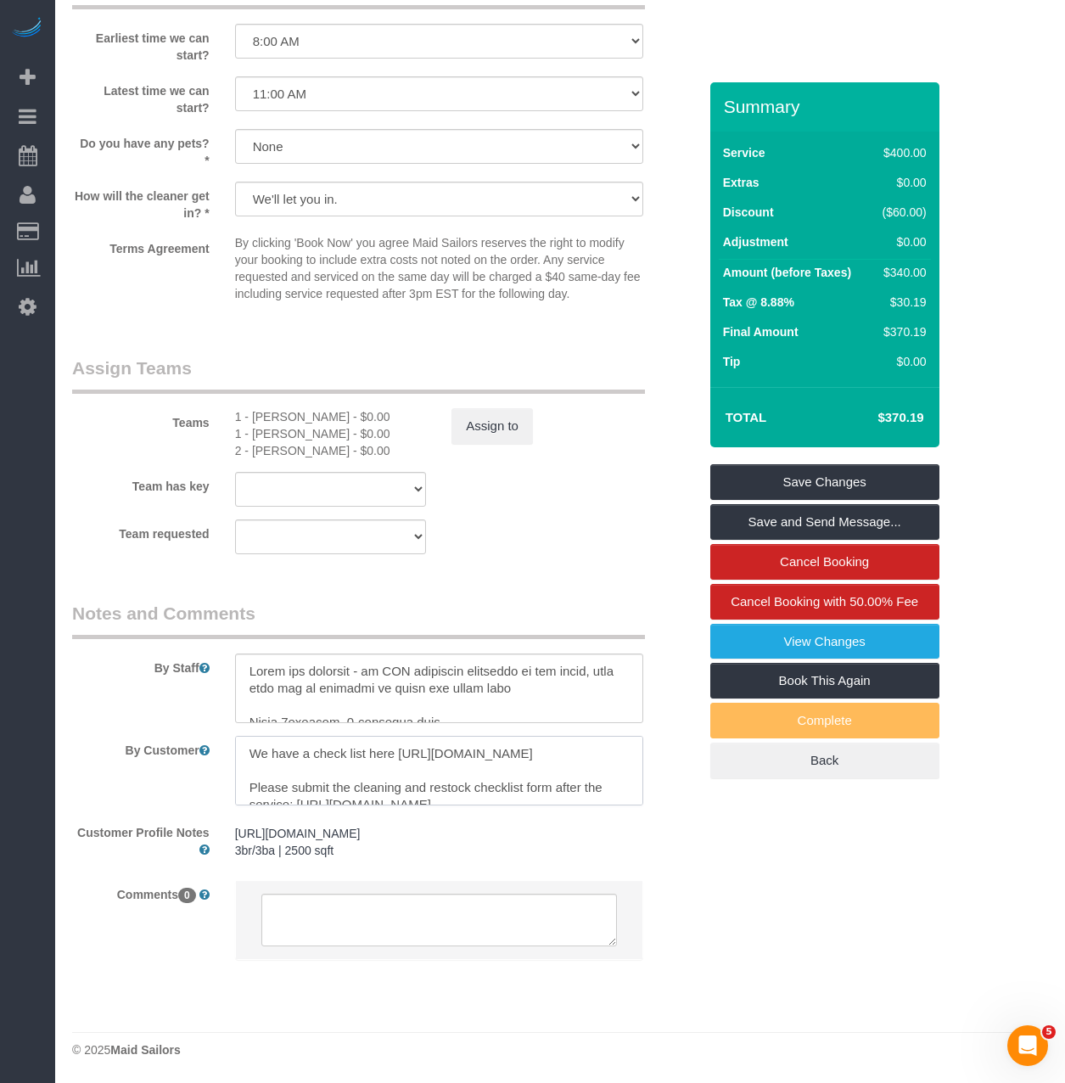
click at [435, 758] on textarea at bounding box center [439, 771] width 408 height 70
drag, startPoint x: 608, startPoint y: 792, endPoint x: 73, endPoint y: 709, distance: 541.8
click at [73, 709] on sui-booking-comments "By Staff By Customer Customer Profile Notes https://streeteasy.com/property/140…" at bounding box center [384, 789] width 625 height 376
type textarea "Please submit the cleaning and restock checklist form after the service: https:…"
